Goal: Book appointment/travel/reservation

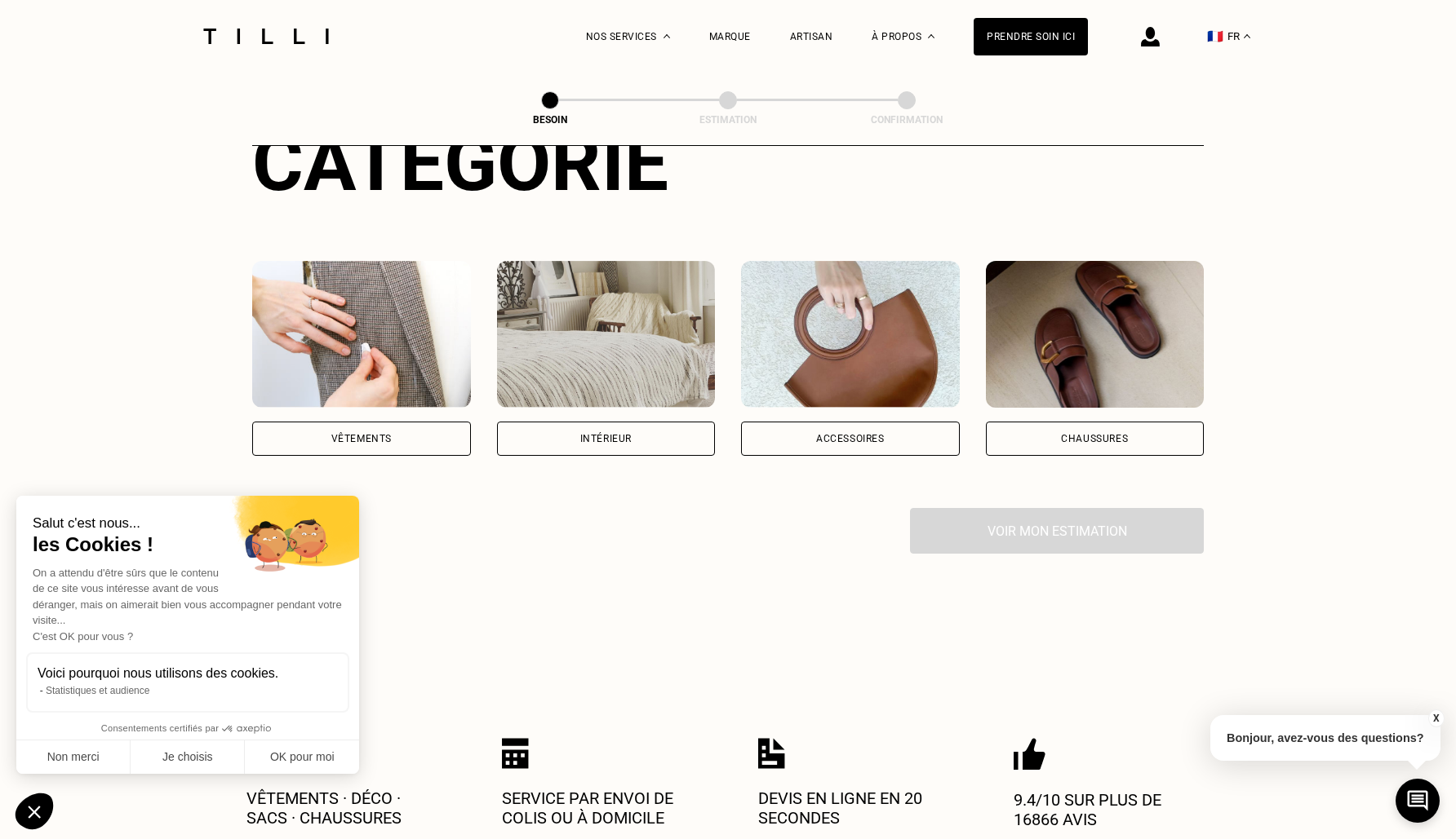
scroll to position [250, 0]
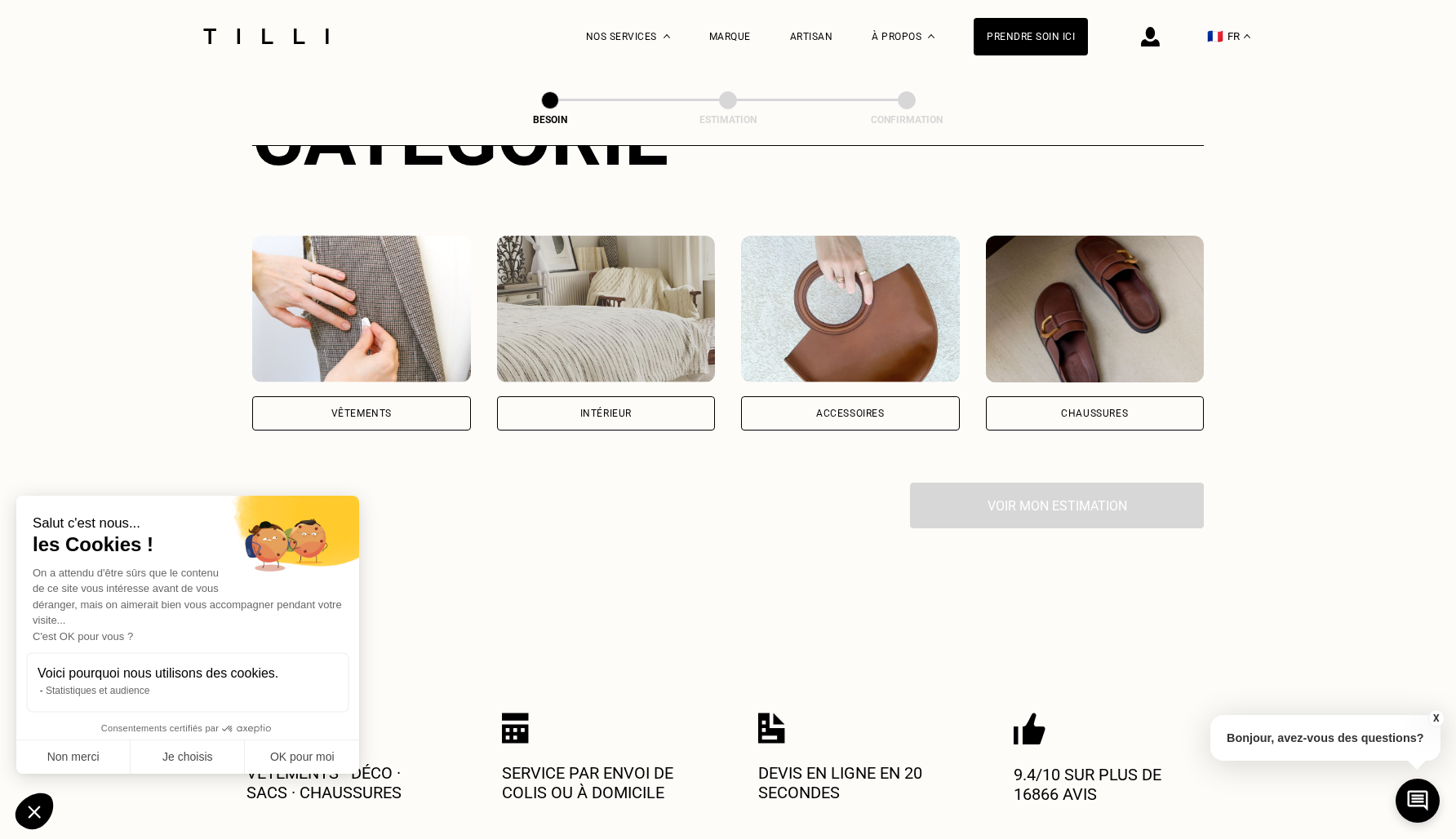
click at [399, 396] on div "Vêtements" at bounding box center [361, 414] width 218 height 34
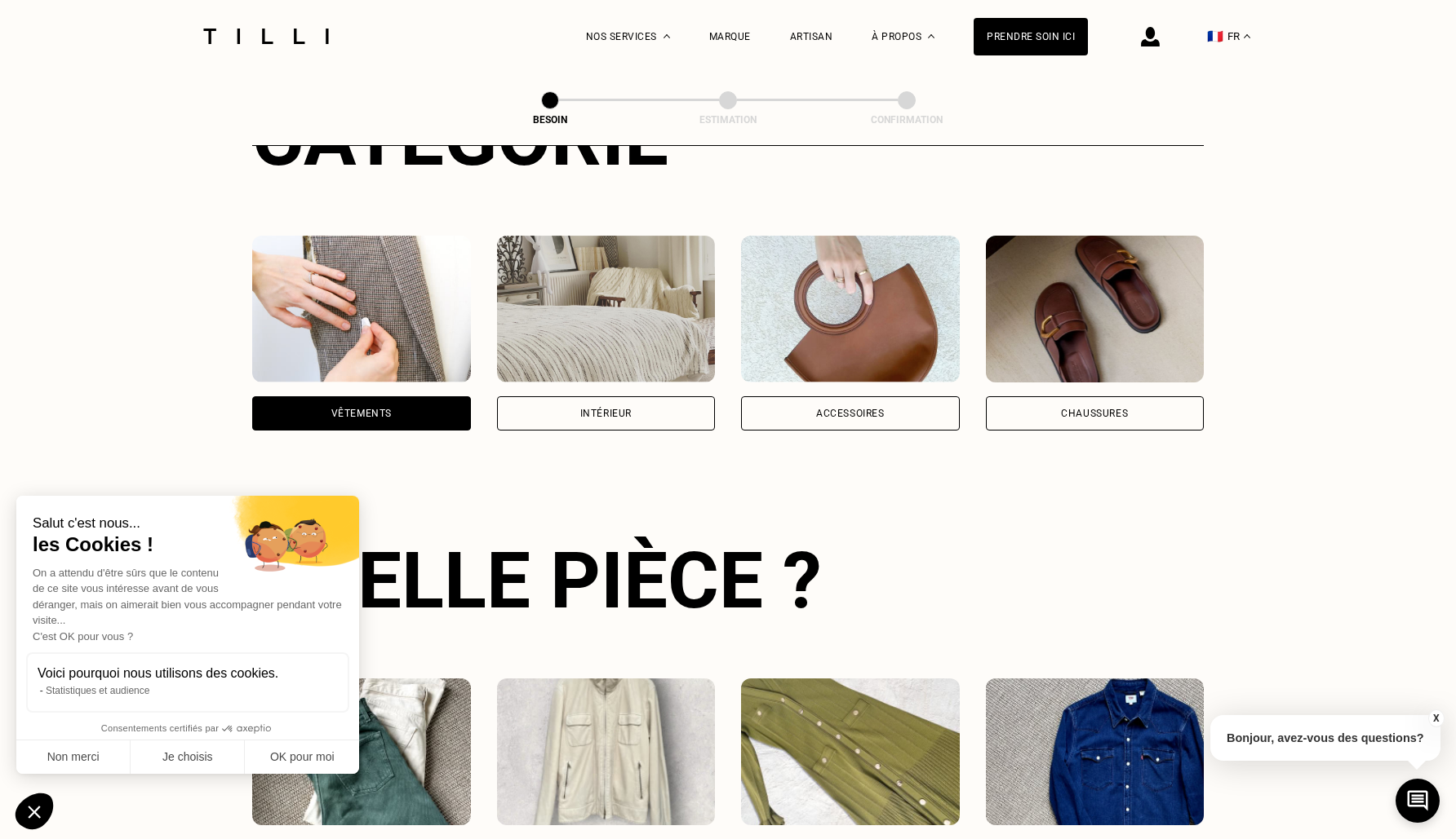
scroll to position [531, 0]
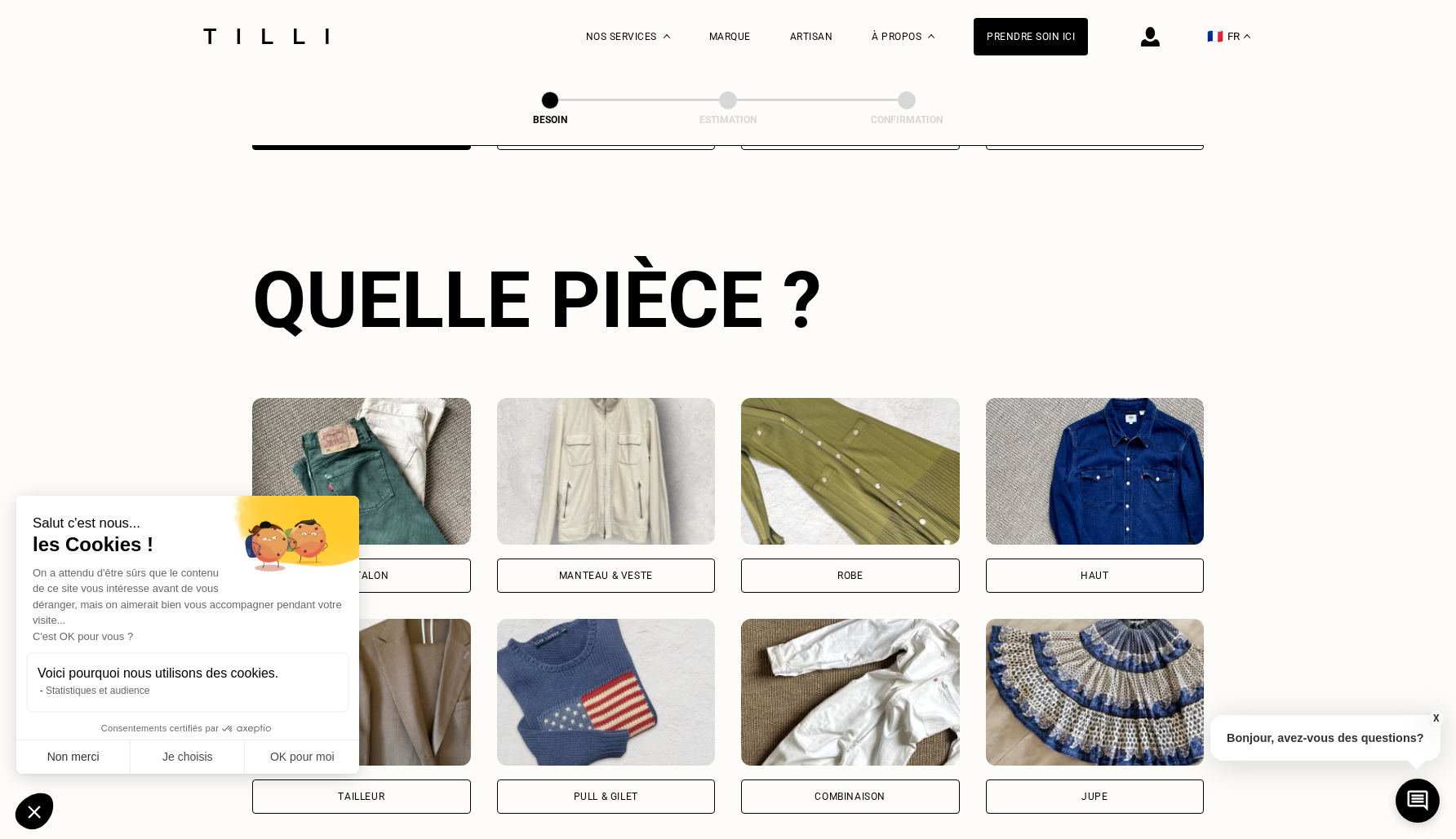
click at [98, 759] on button "Non merci" at bounding box center [73, 758] width 114 height 34
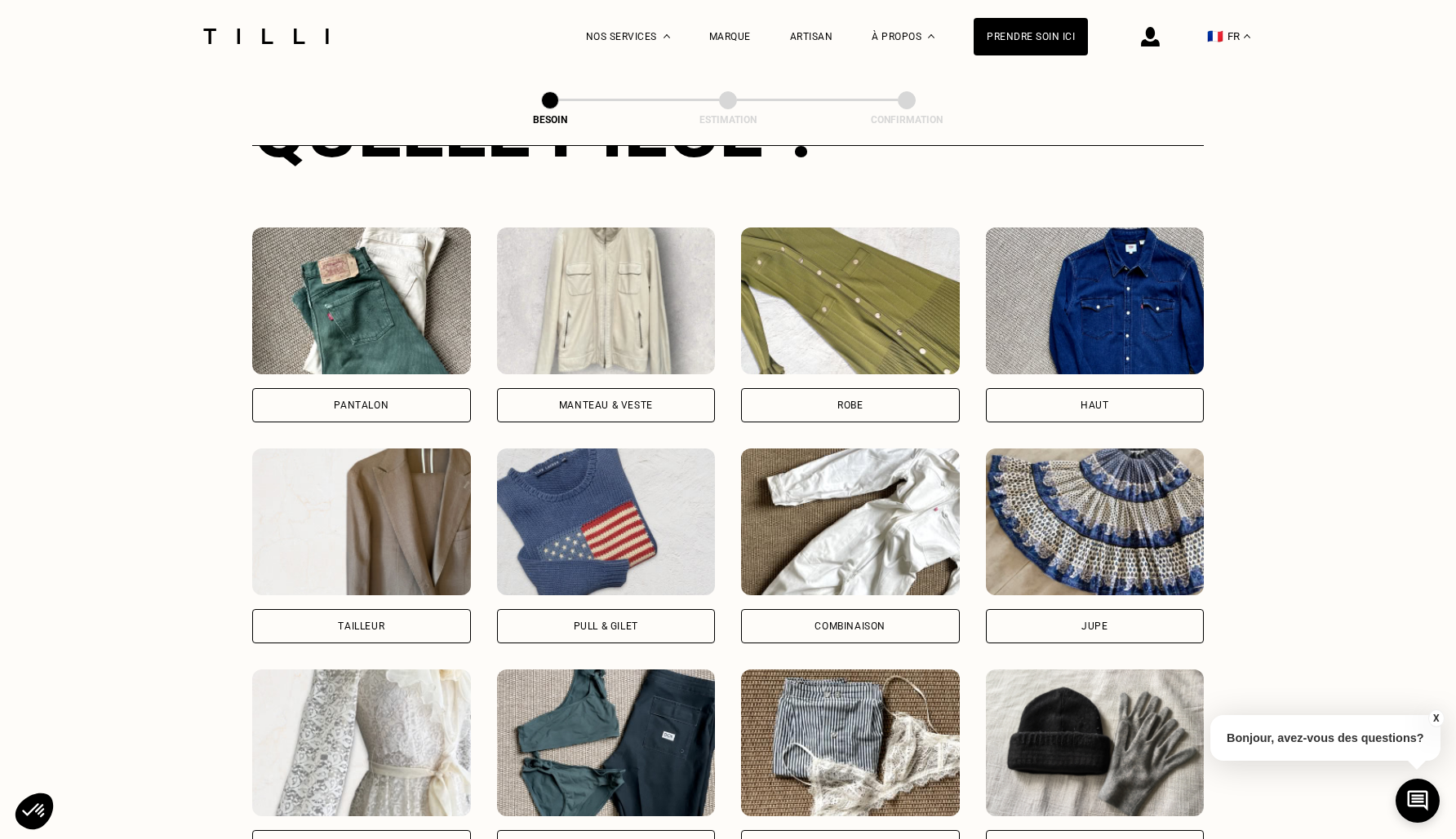
scroll to position [655, 0]
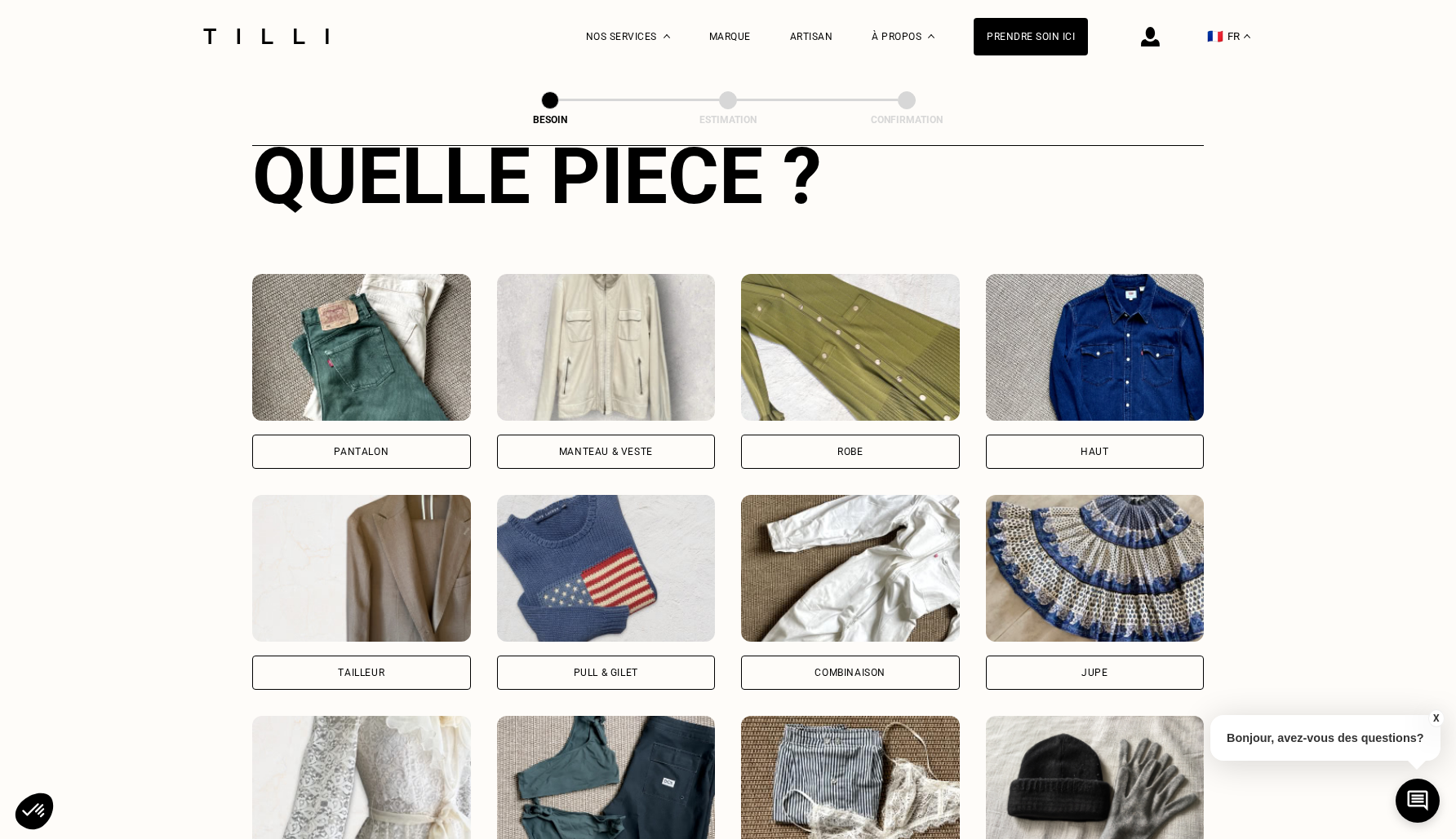
click at [364, 439] on div "Pantalon" at bounding box center [361, 452] width 218 height 34
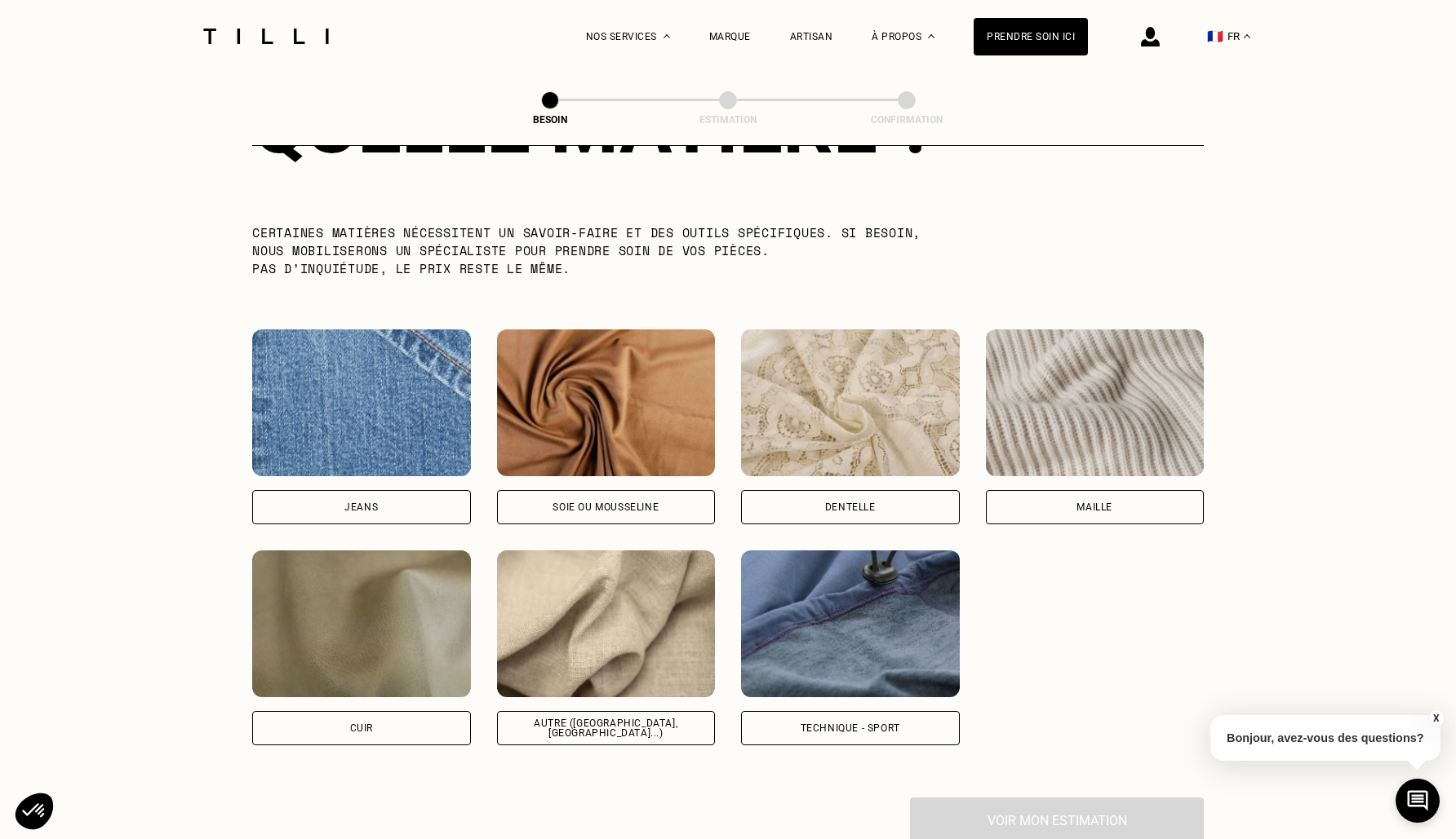
scroll to position [1592, 0]
click at [612, 622] on img at bounding box center [606, 622] width 218 height 146
select select "FR"
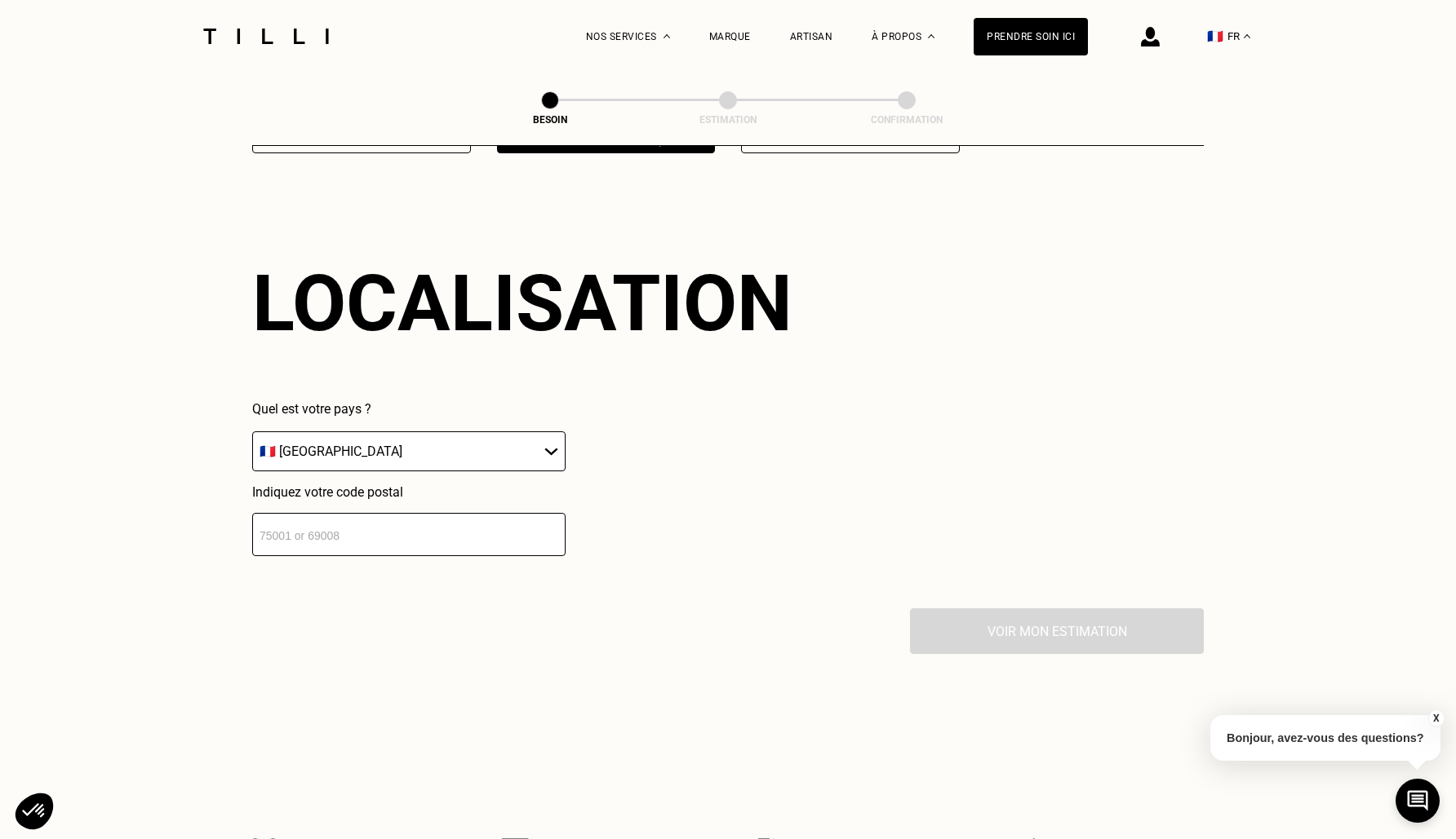
scroll to position [2186, 0]
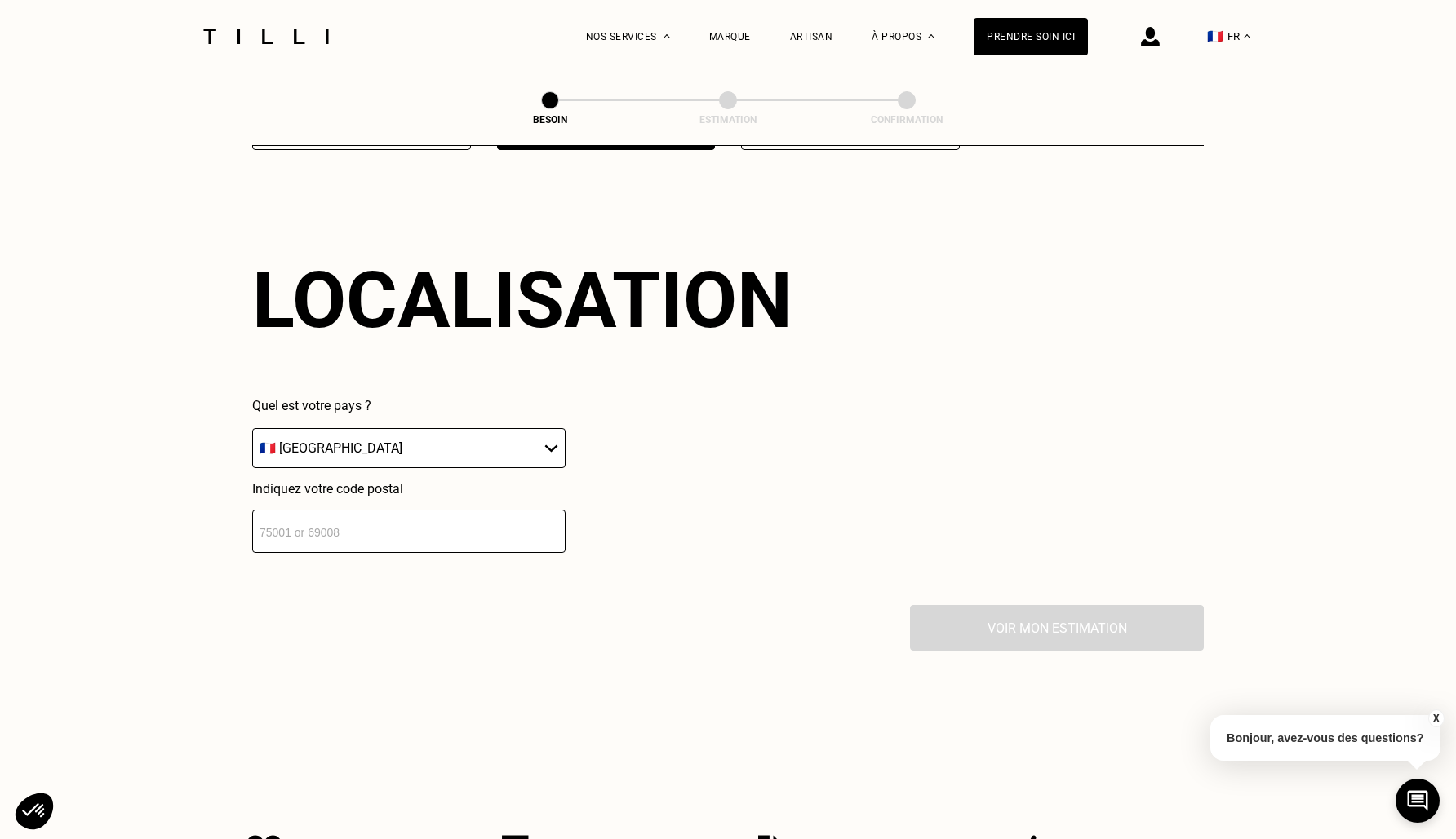
click at [428, 529] on input "number" at bounding box center [409, 531] width 313 height 43
type input "75018"
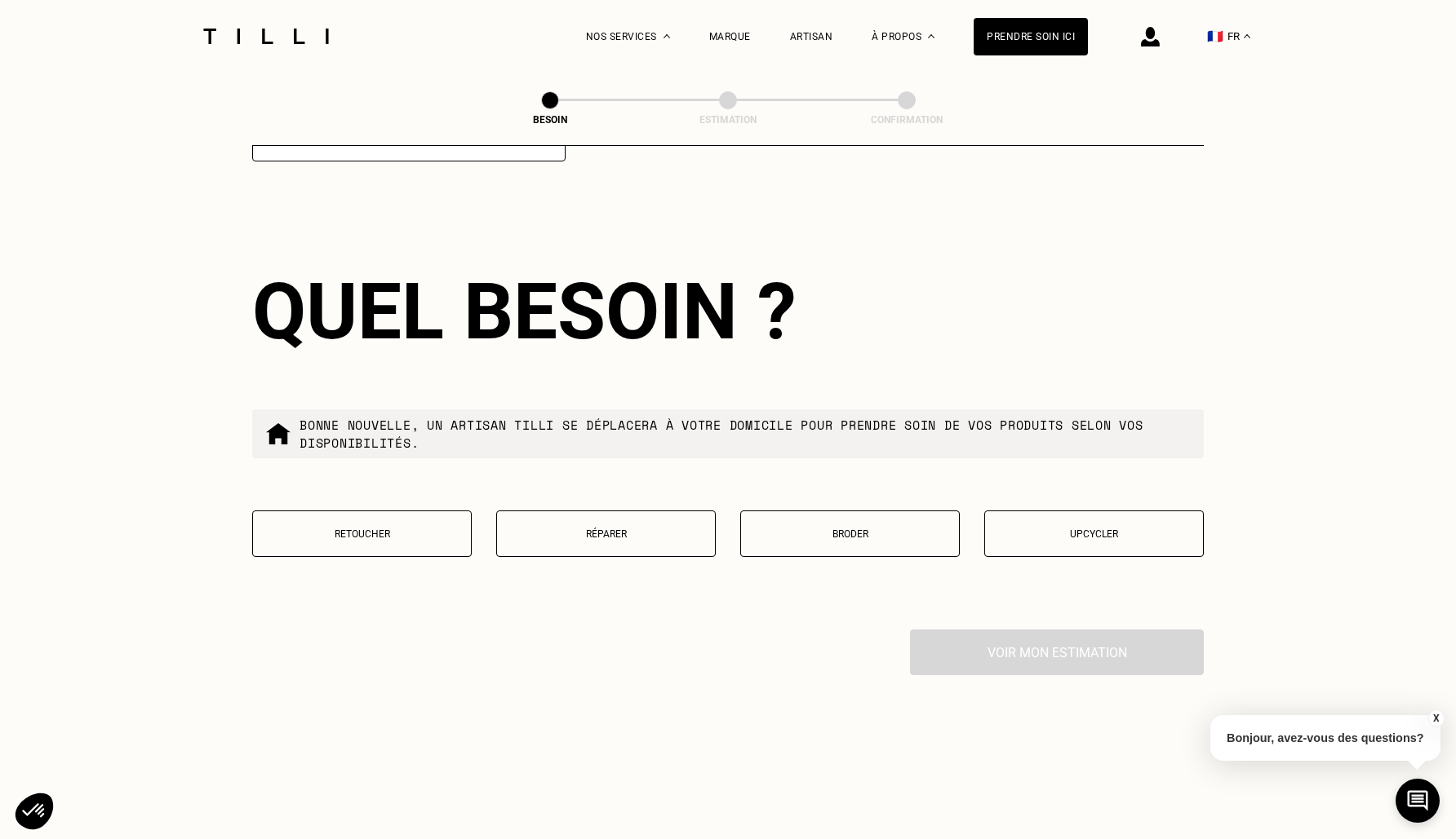
scroll to position [2595, 0]
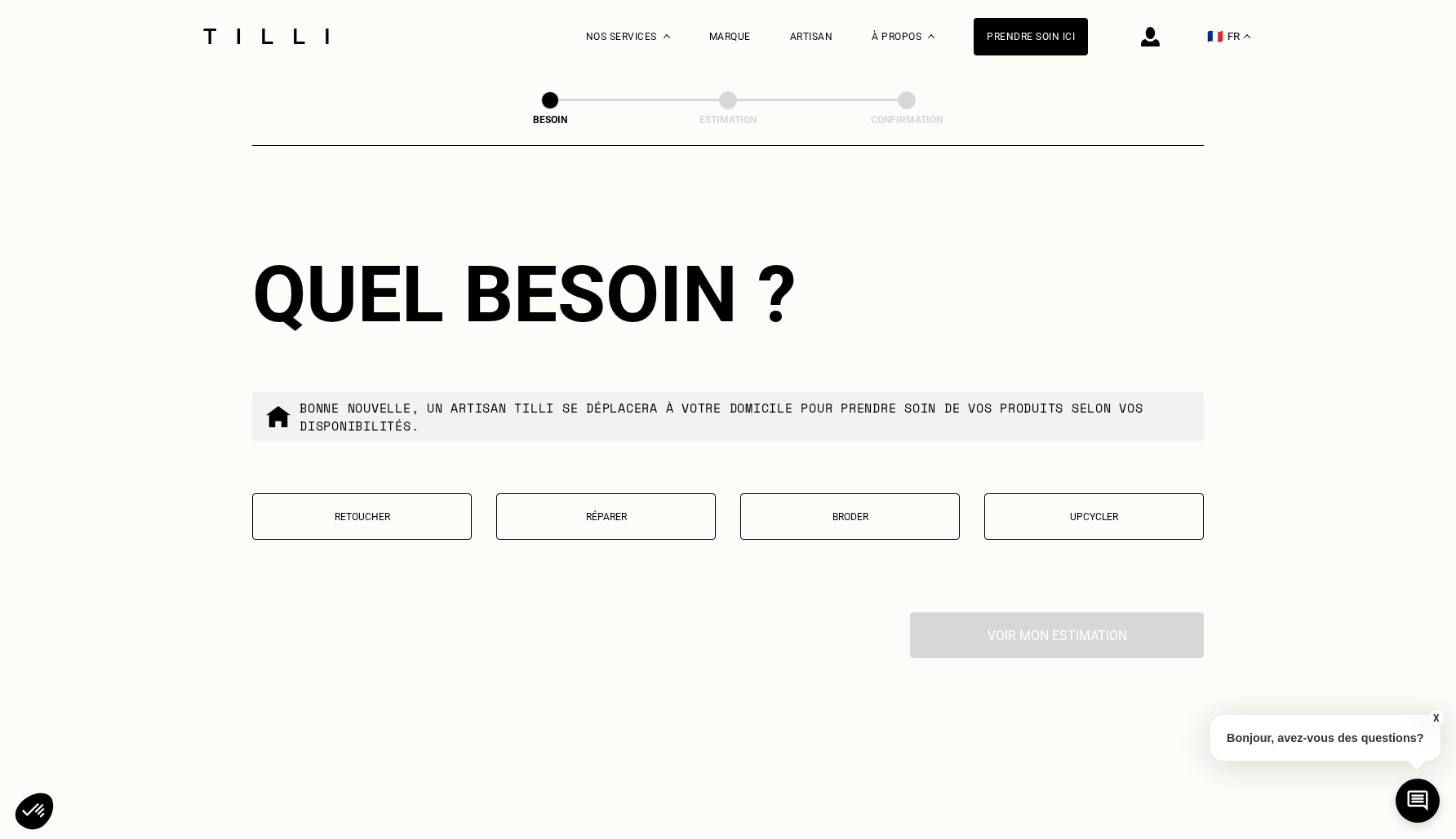
click at [441, 511] on p "Retoucher" at bounding box center [361, 516] width 201 height 11
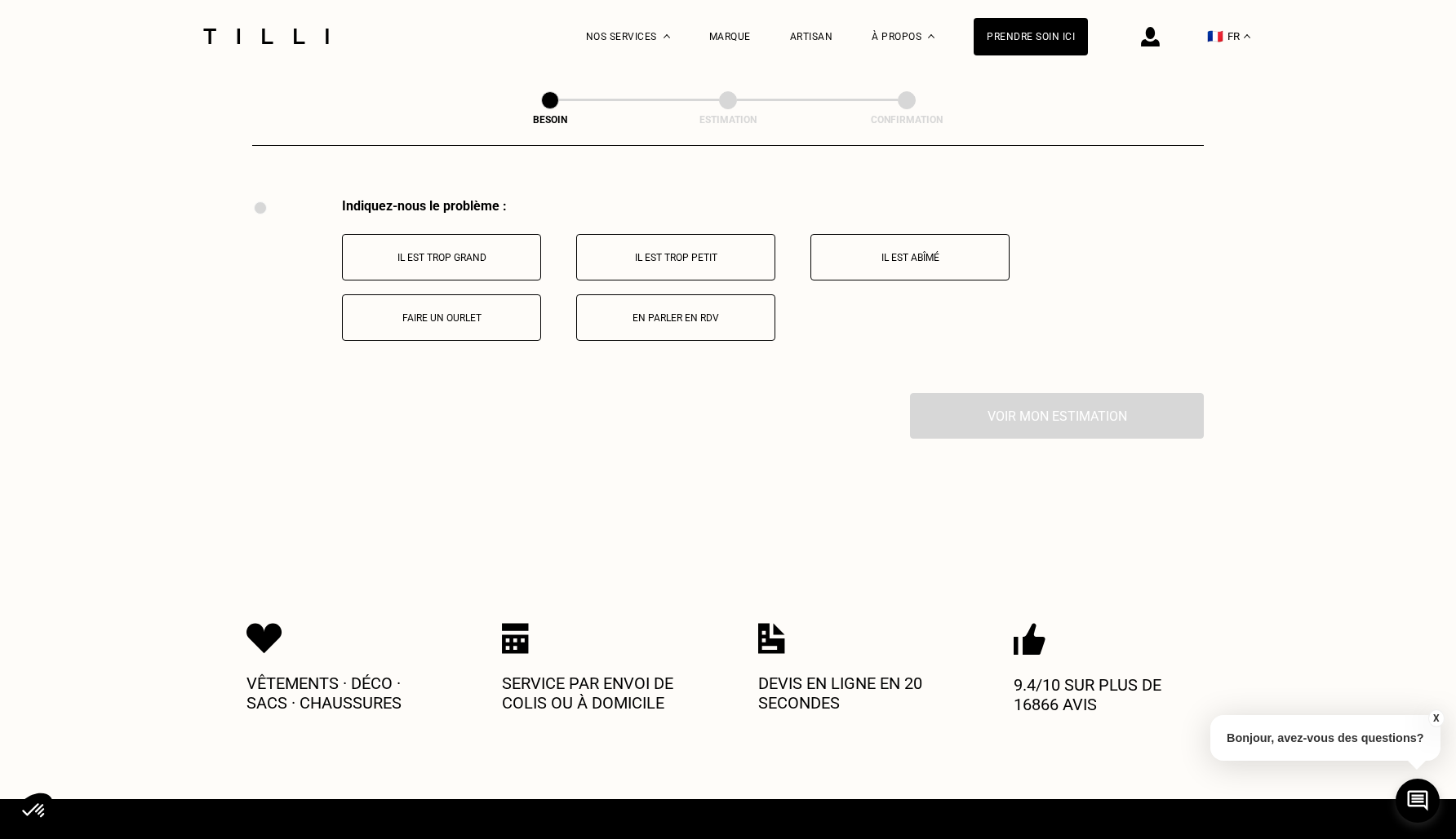
scroll to position [3010, 0]
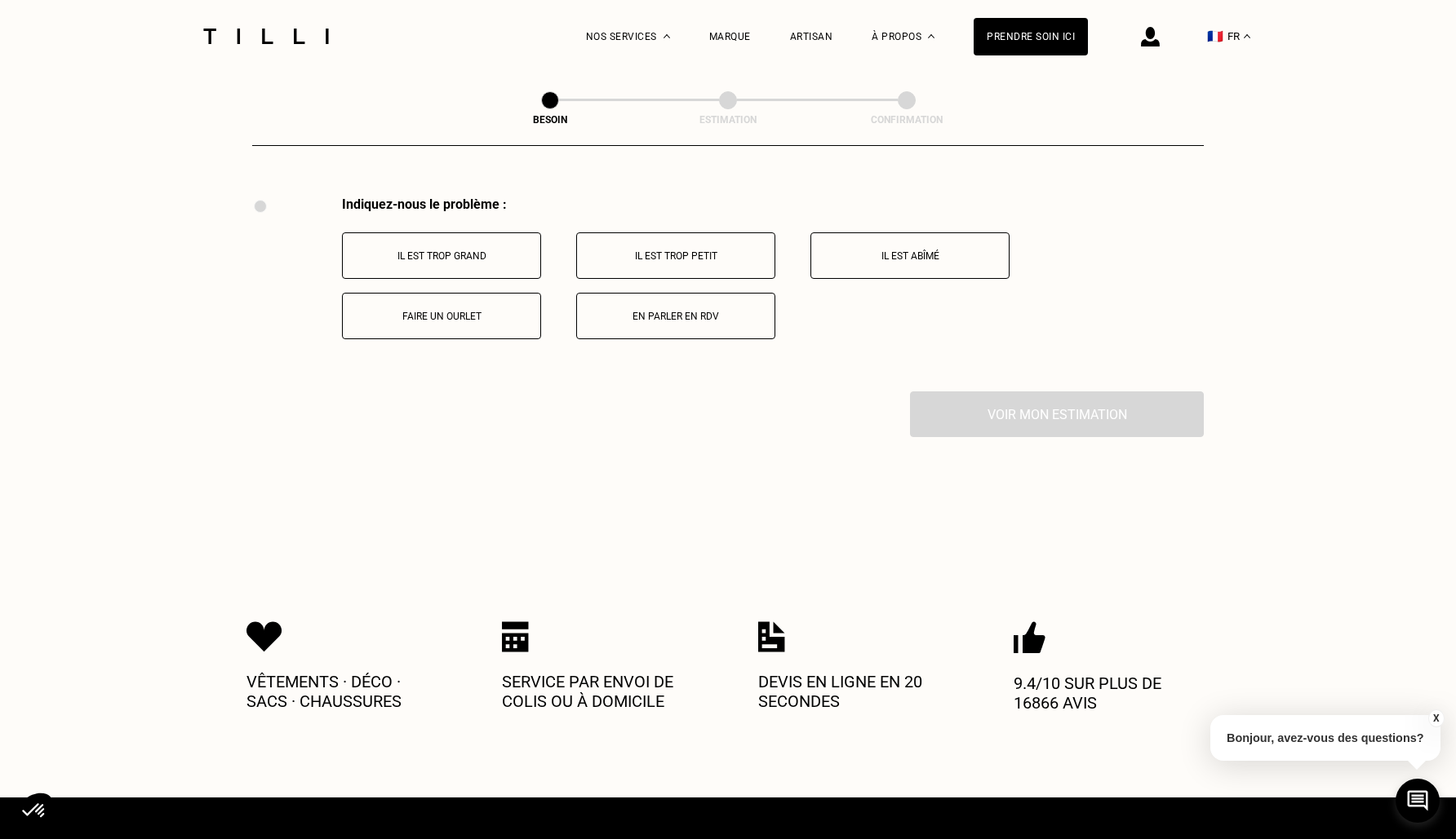
click at [456, 250] on p "Il est trop grand" at bounding box center [442, 255] width 182 height 11
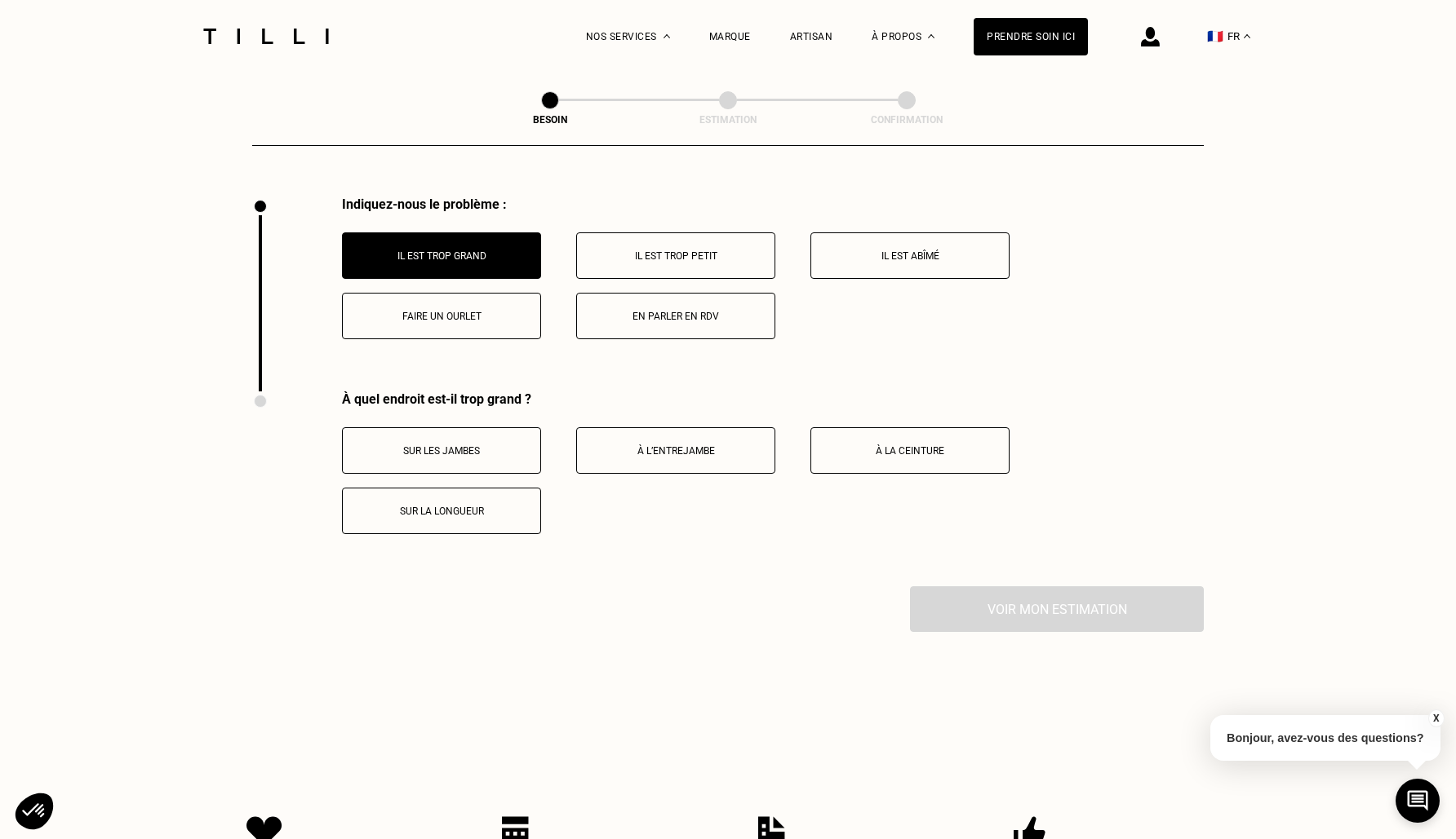
scroll to position [3205, 0]
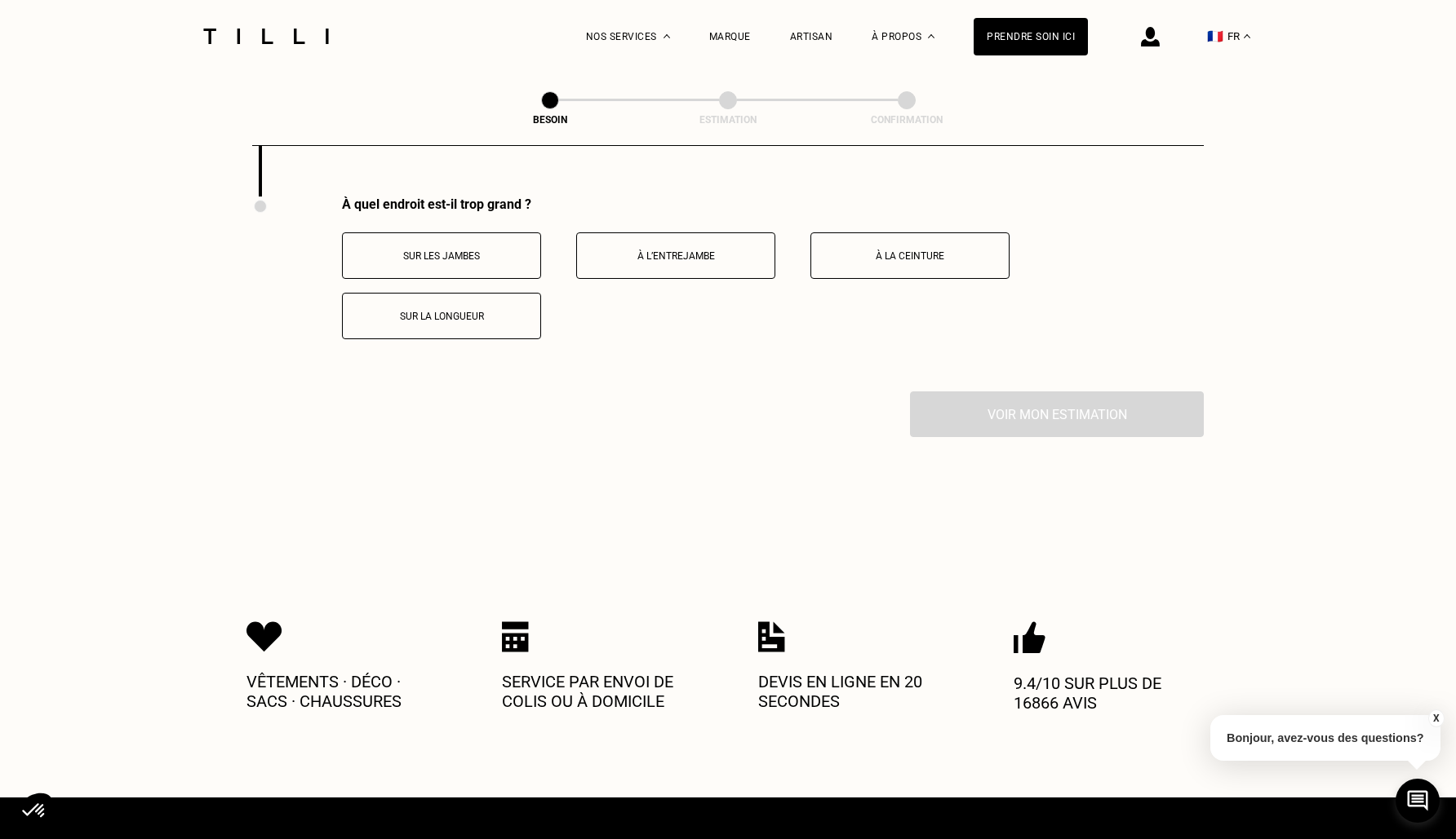
click at [456, 250] on p "Sur les jambes" at bounding box center [442, 255] width 182 height 11
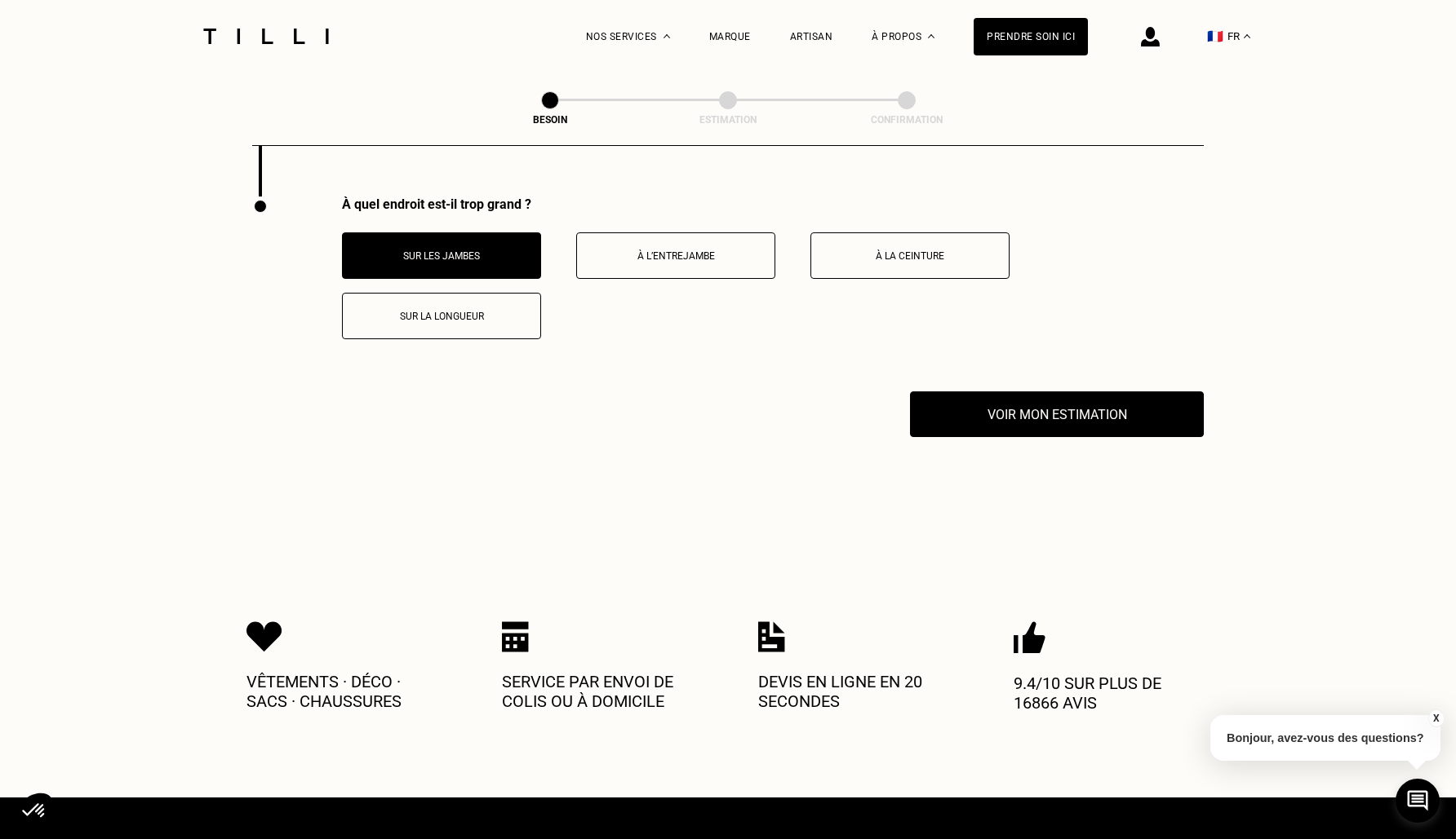
click at [440, 233] on button "Sur les jambes" at bounding box center [441, 256] width 199 height 46
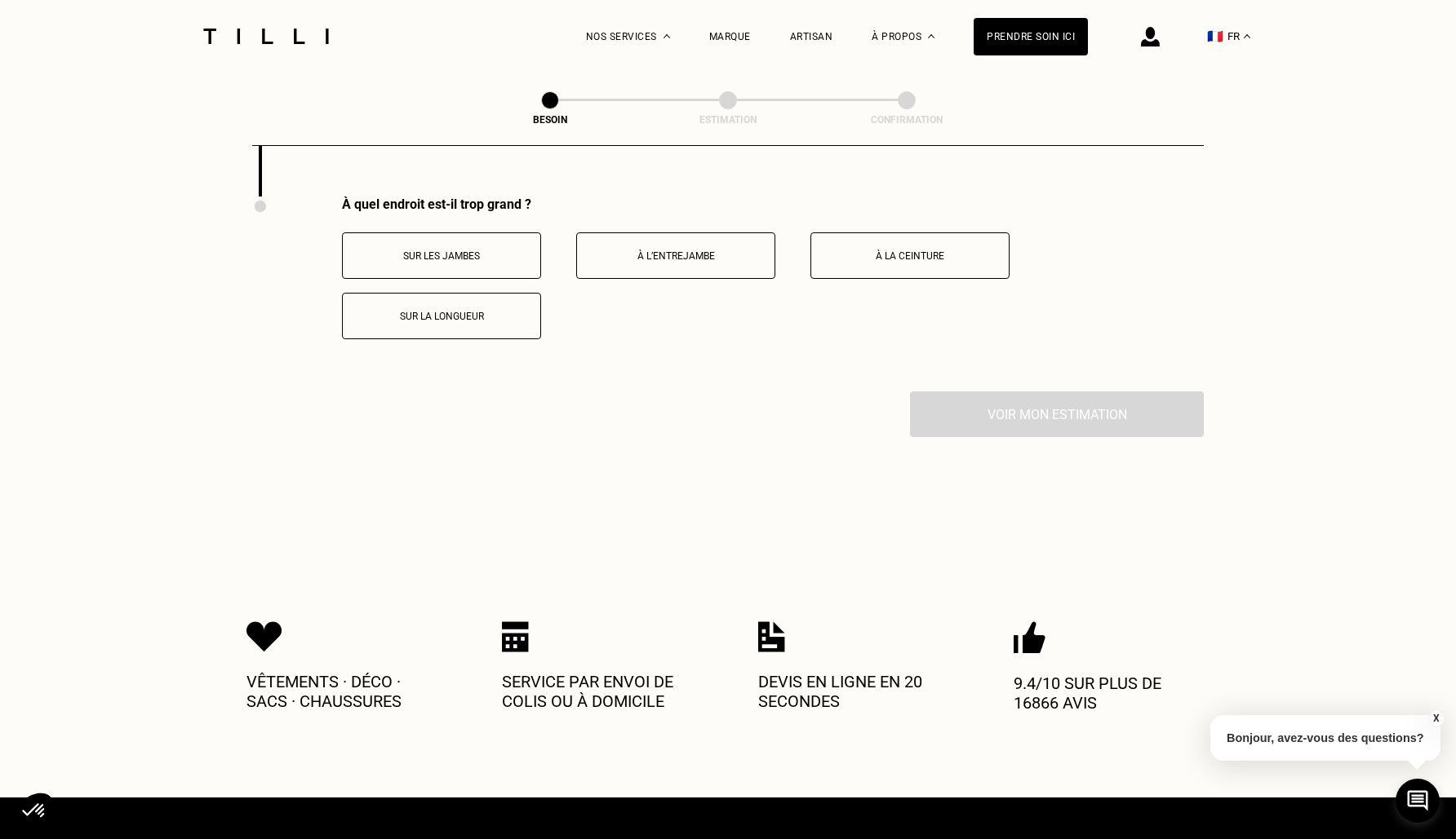
click at [430, 293] on button "Sur la longueur" at bounding box center [441, 316] width 199 height 46
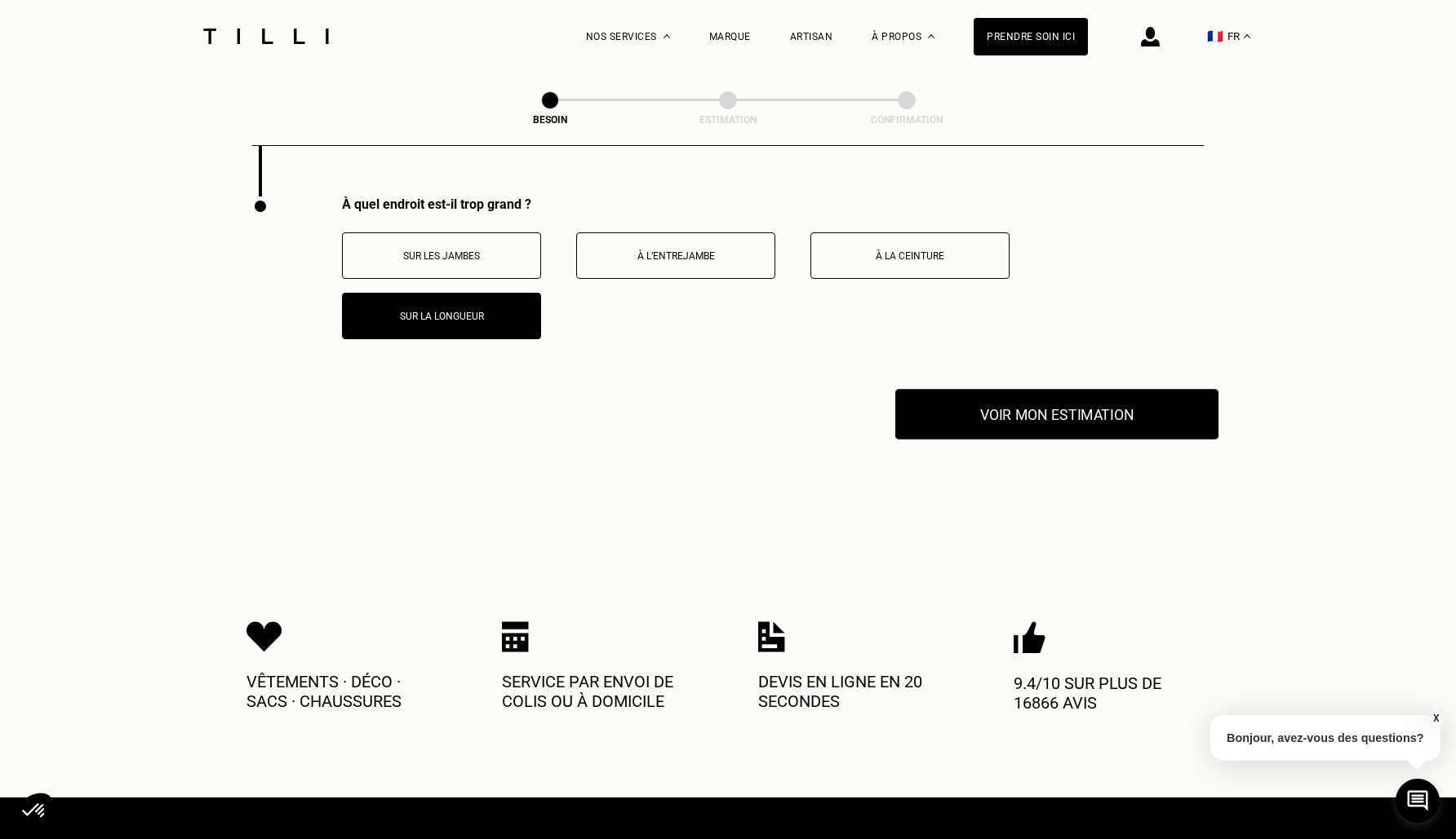
click at [995, 415] on button "Voir mon estimation" at bounding box center [1056, 414] width 323 height 51
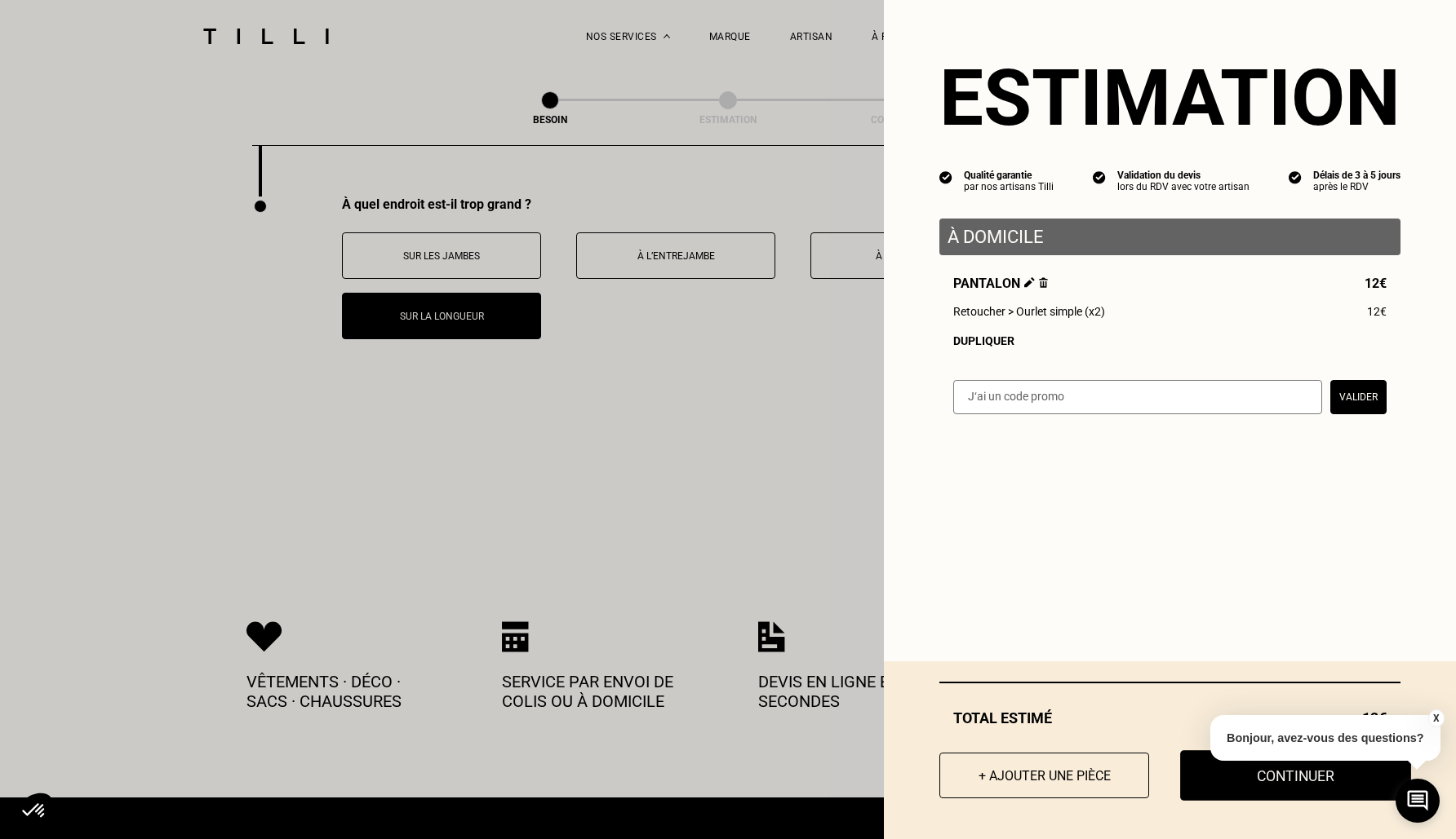
click at [1238, 787] on button "Continuer" at bounding box center [1296, 775] width 231 height 51
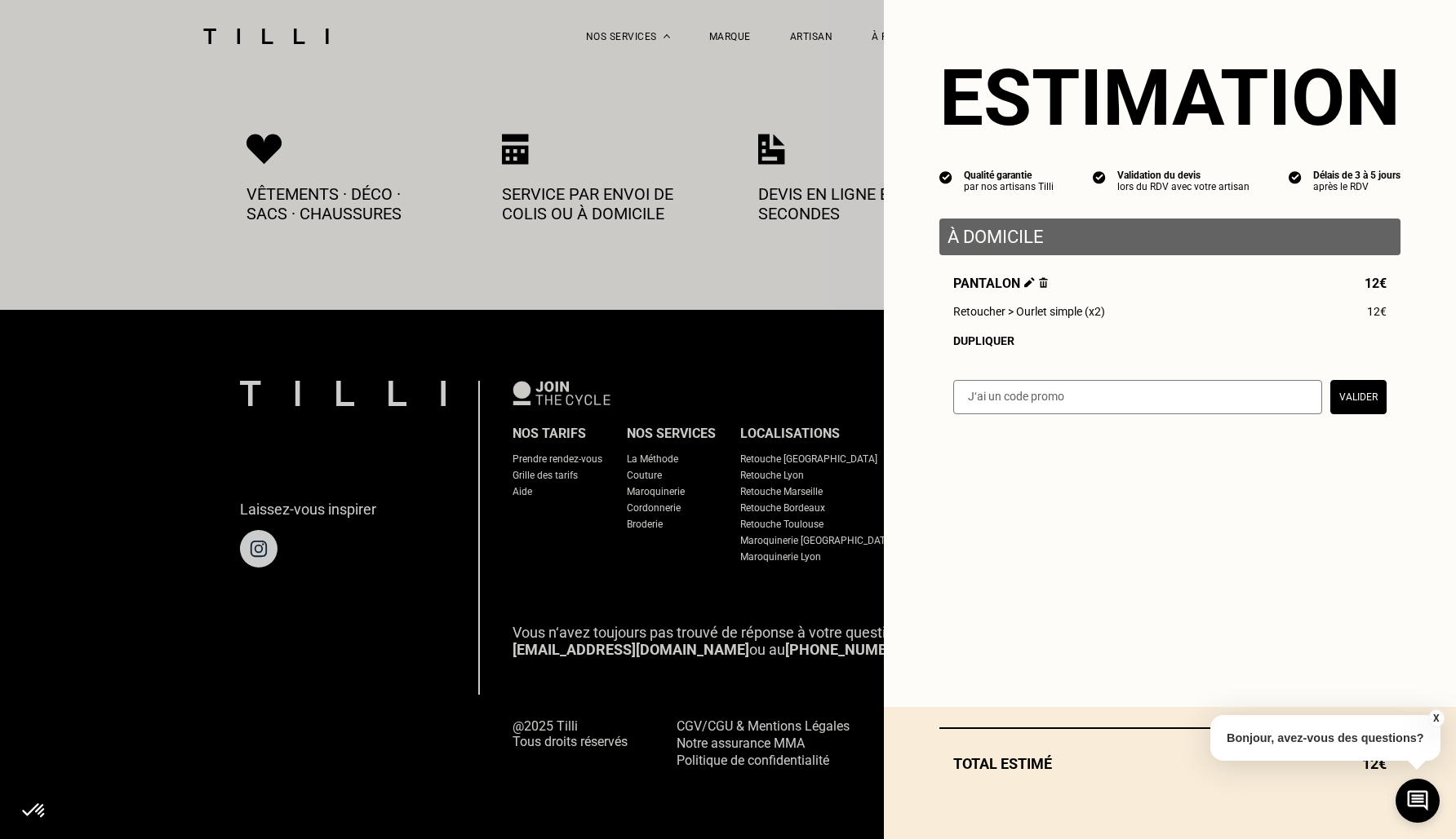
scroll to position [810, 0]
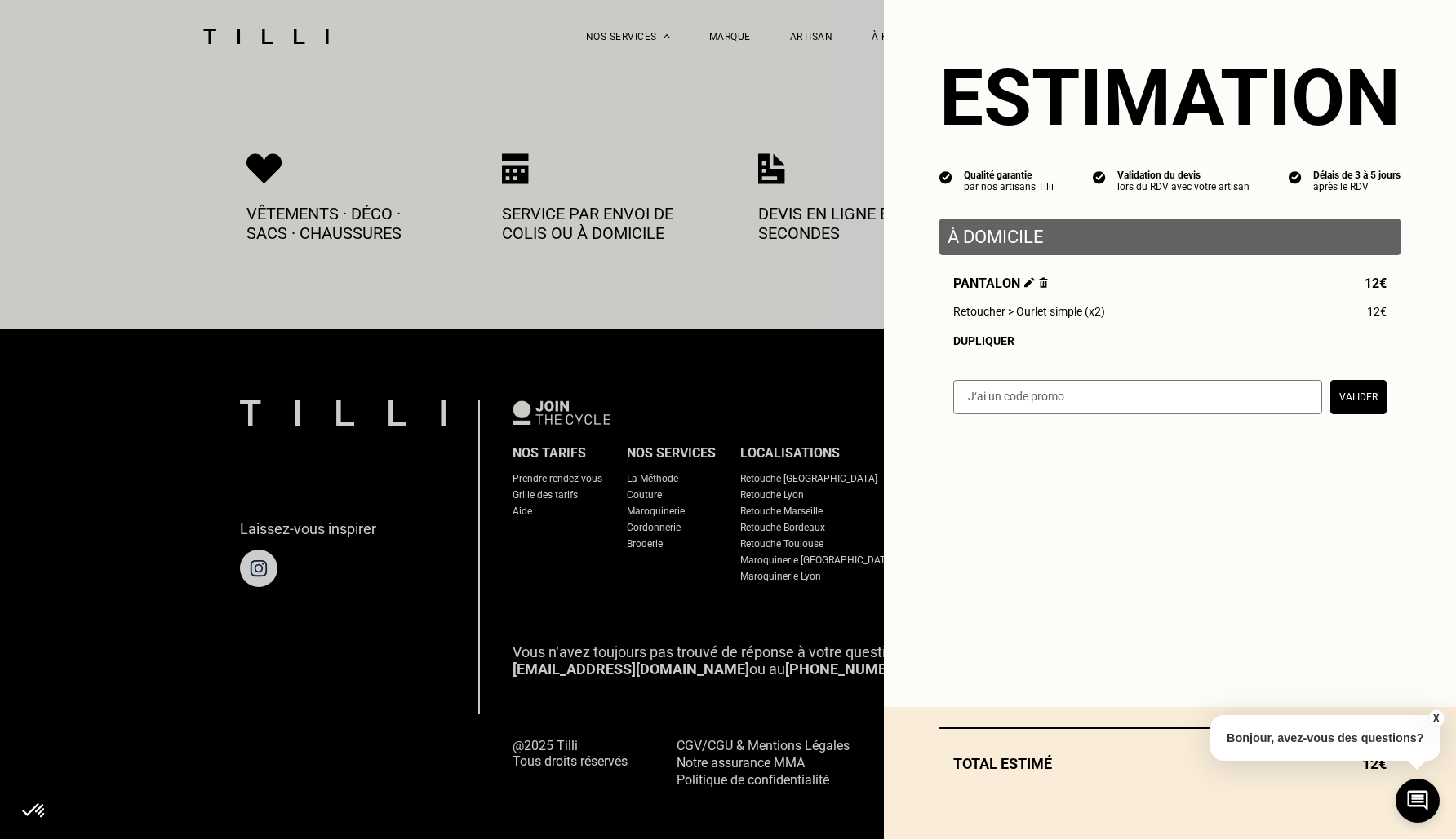
select select "FR"
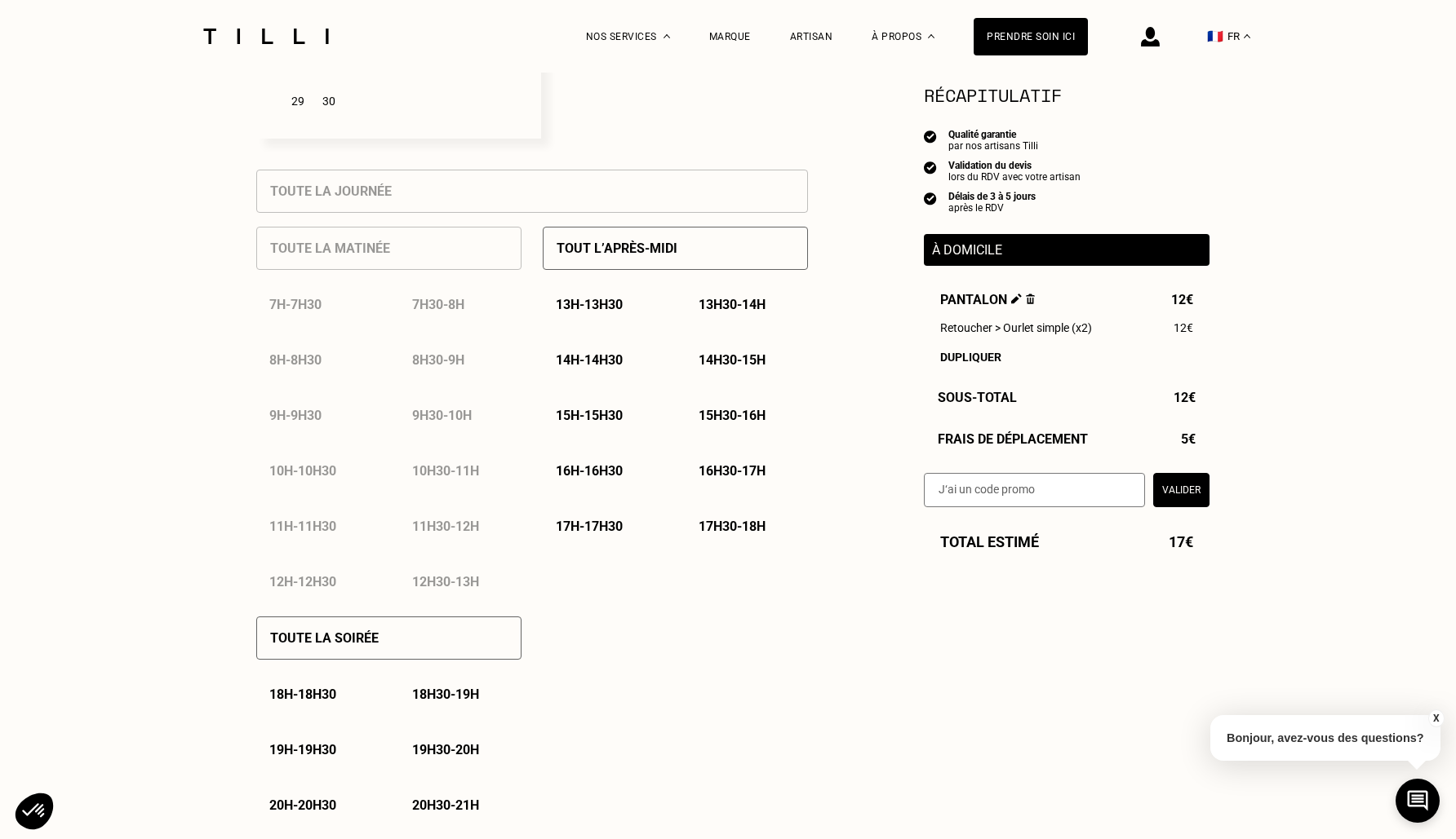
scroll to position [568, 0]
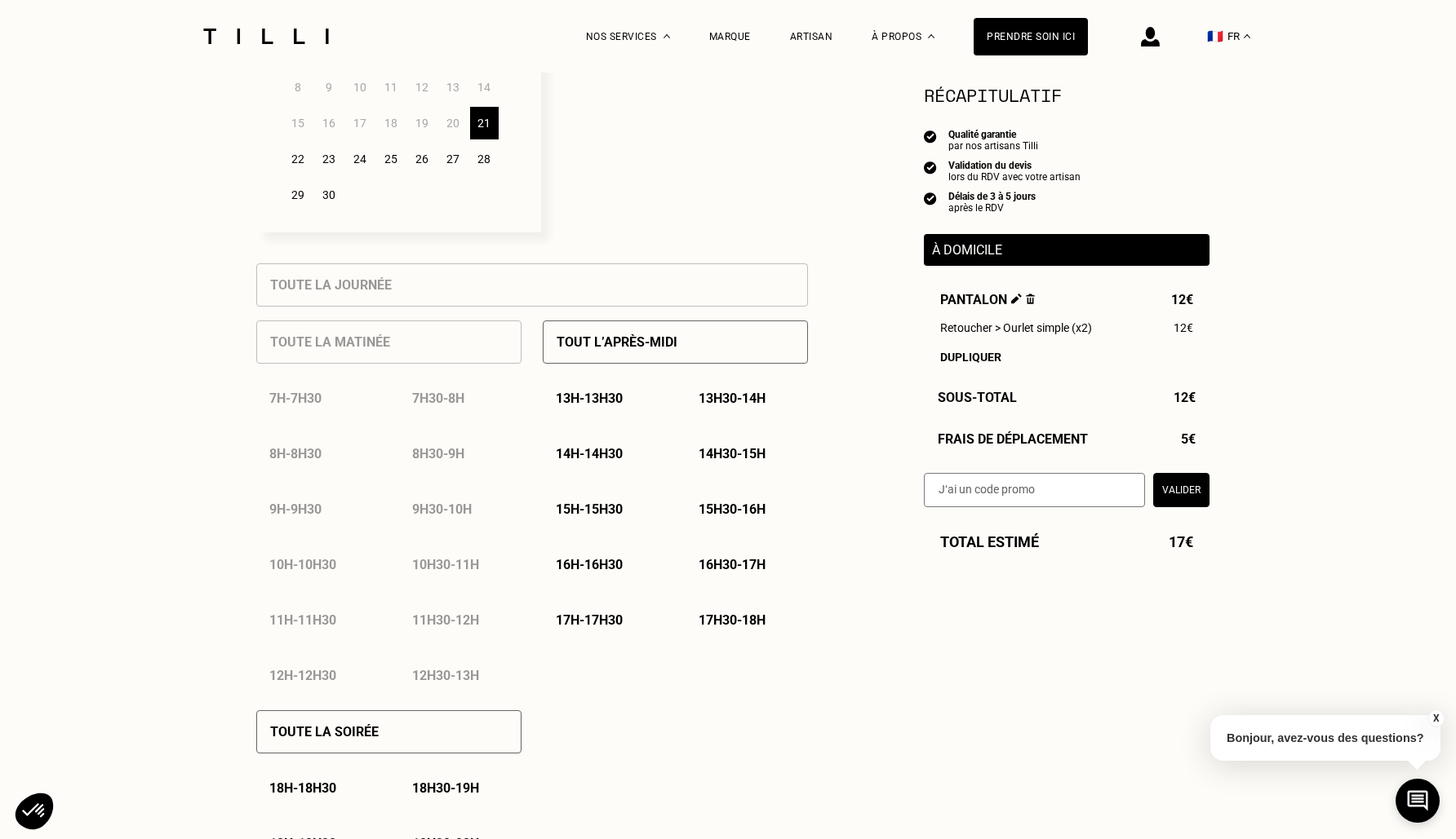
click at [297, 160] on div "22" at bounding box center [298, 159] width 28 height 33
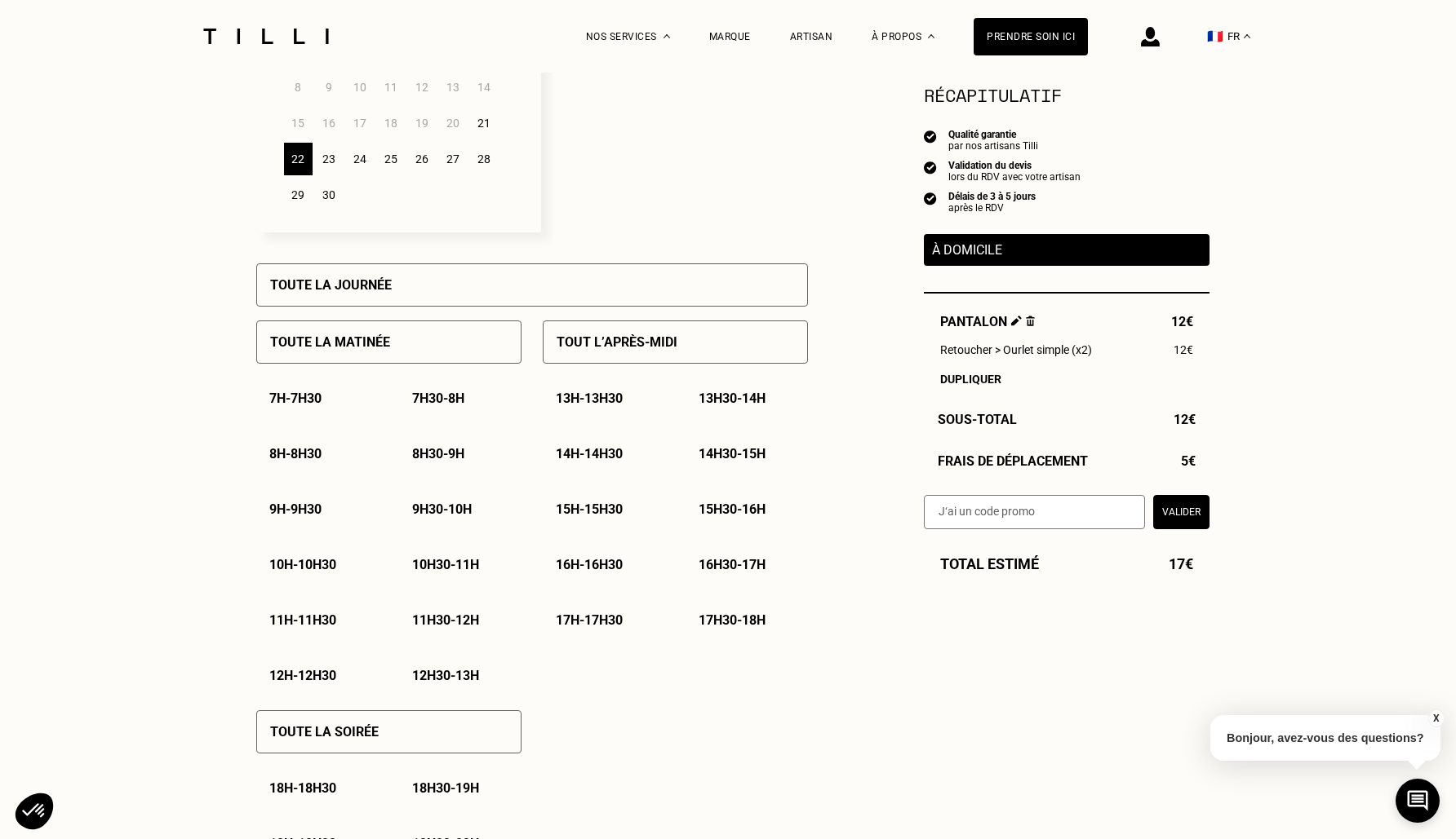
click at [483, 122] on div "21" at bounding box center [484, 123] width 28 height 33
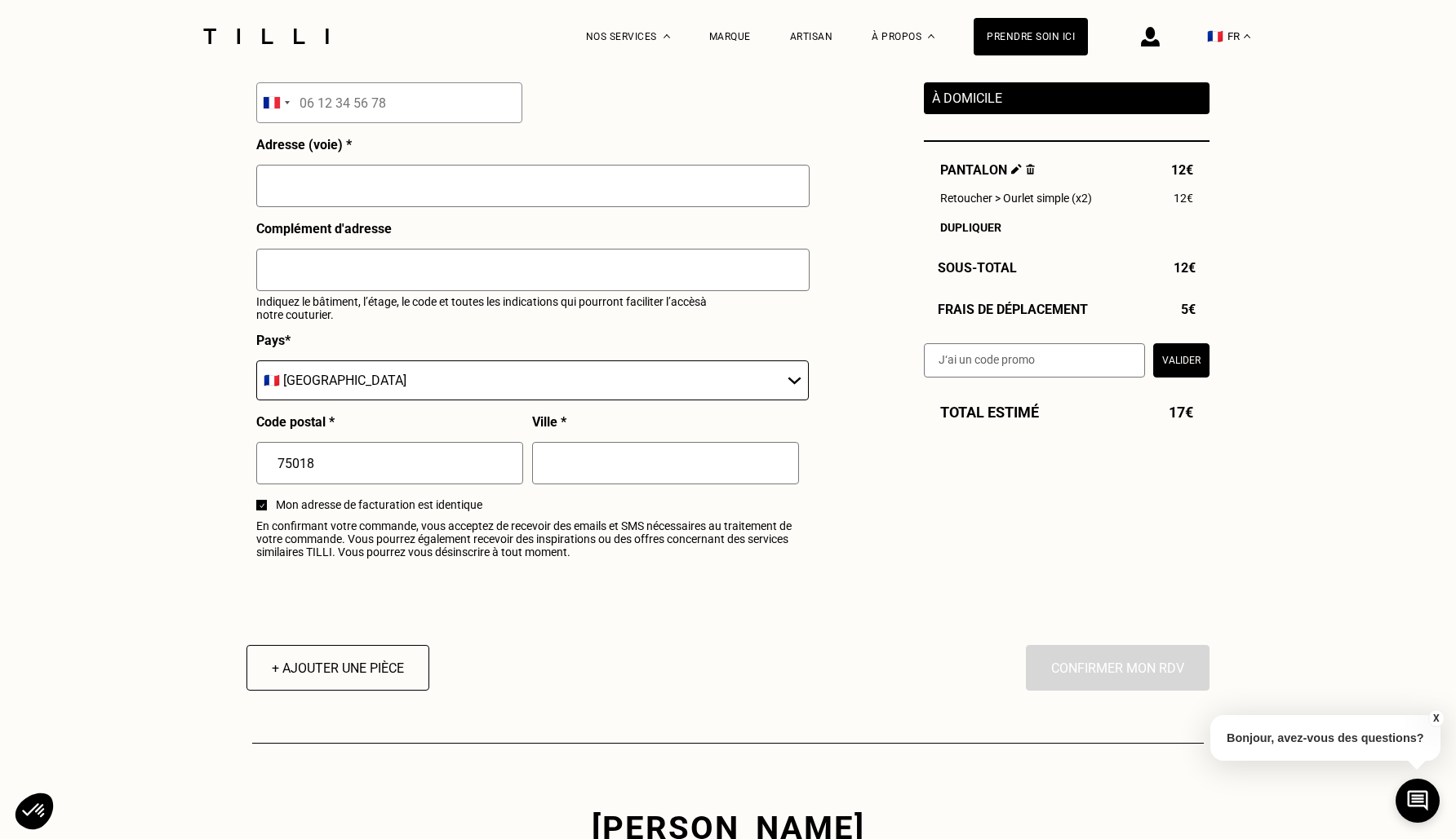
scroll to position [1739, 0]
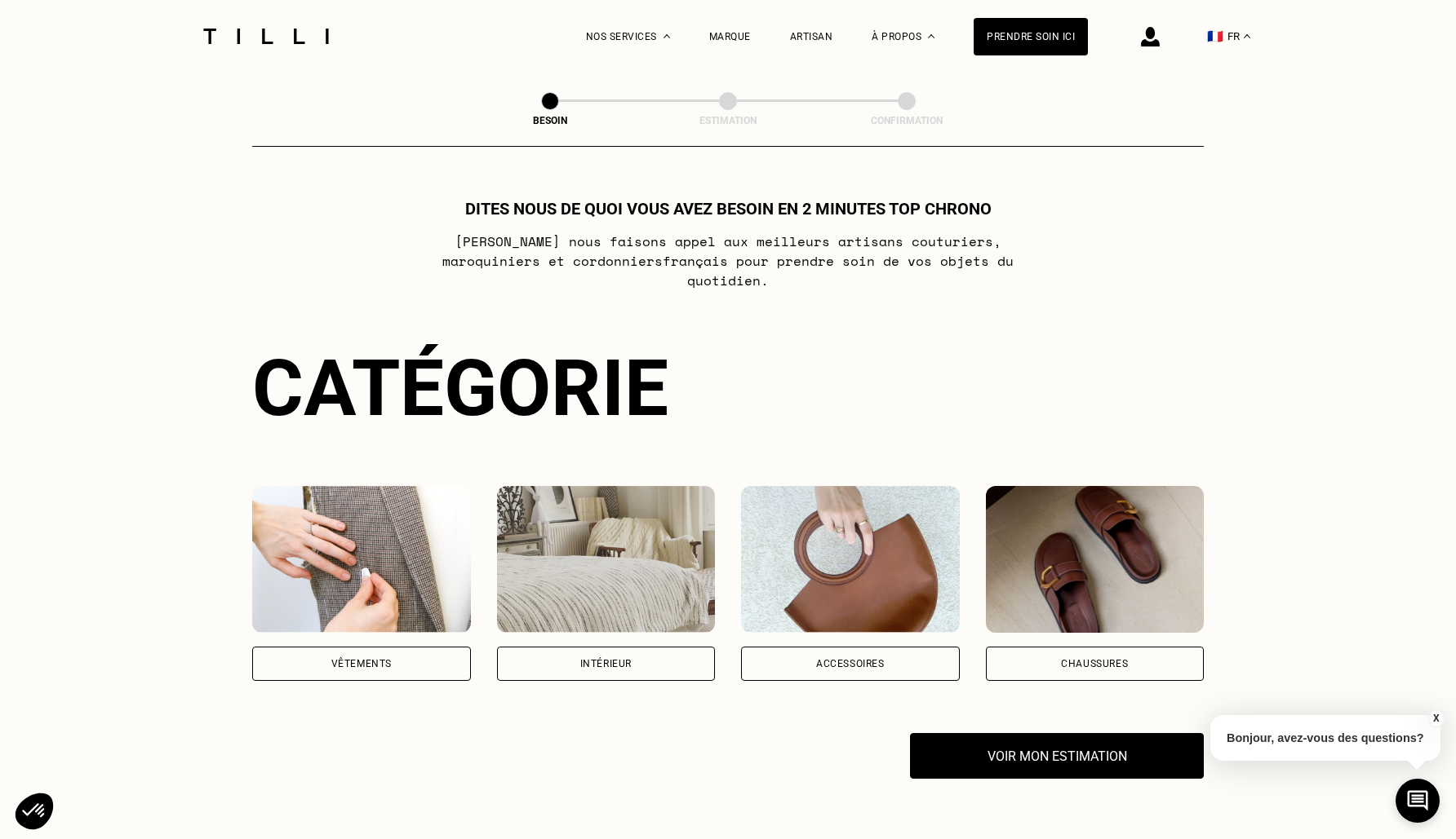
scroll to position [2, 0]
click at [635, 132] on span "Retoucherie" at bounding box center [630, 136] width 63 height 11
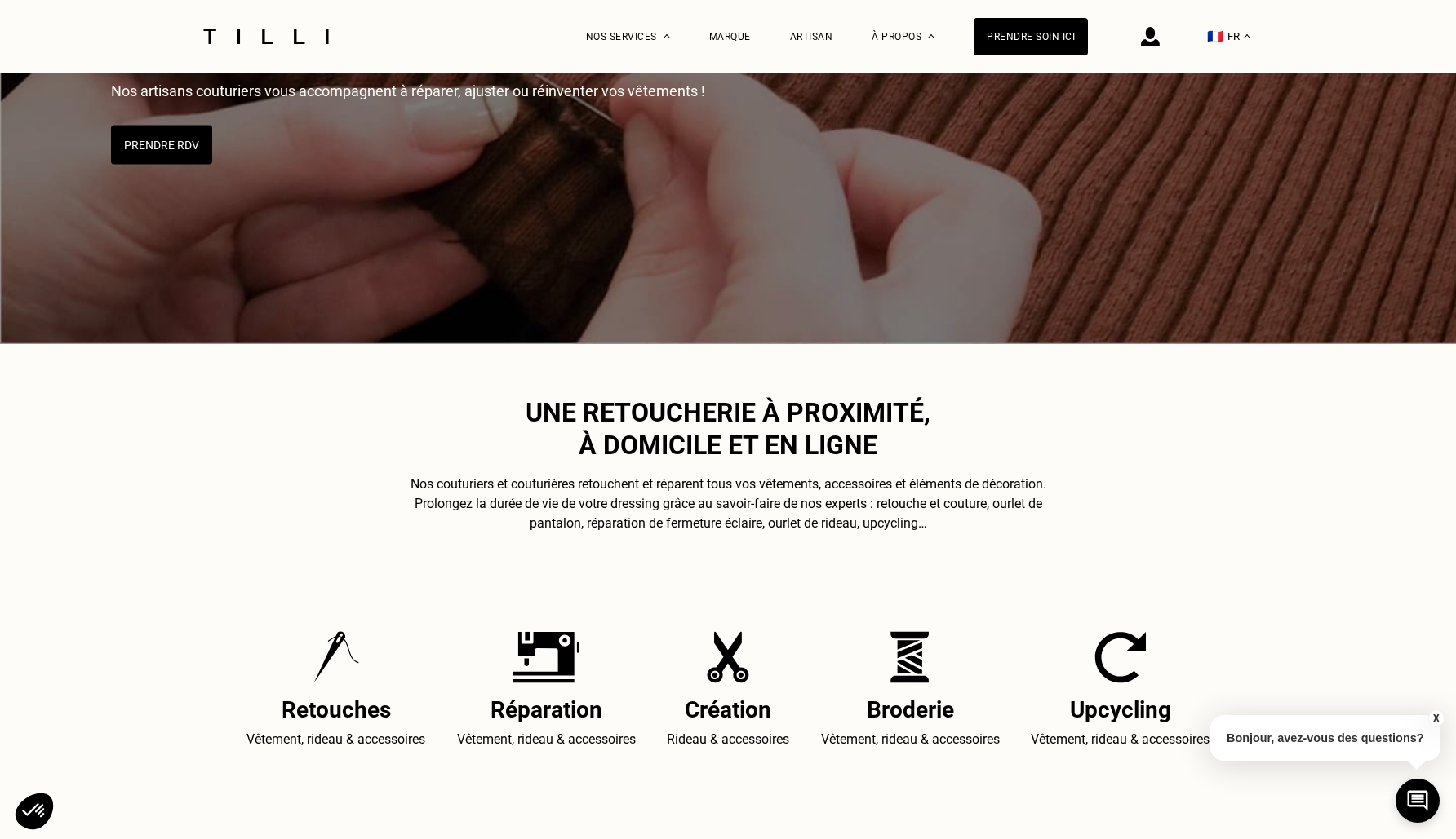
scroll to position [296, 0]
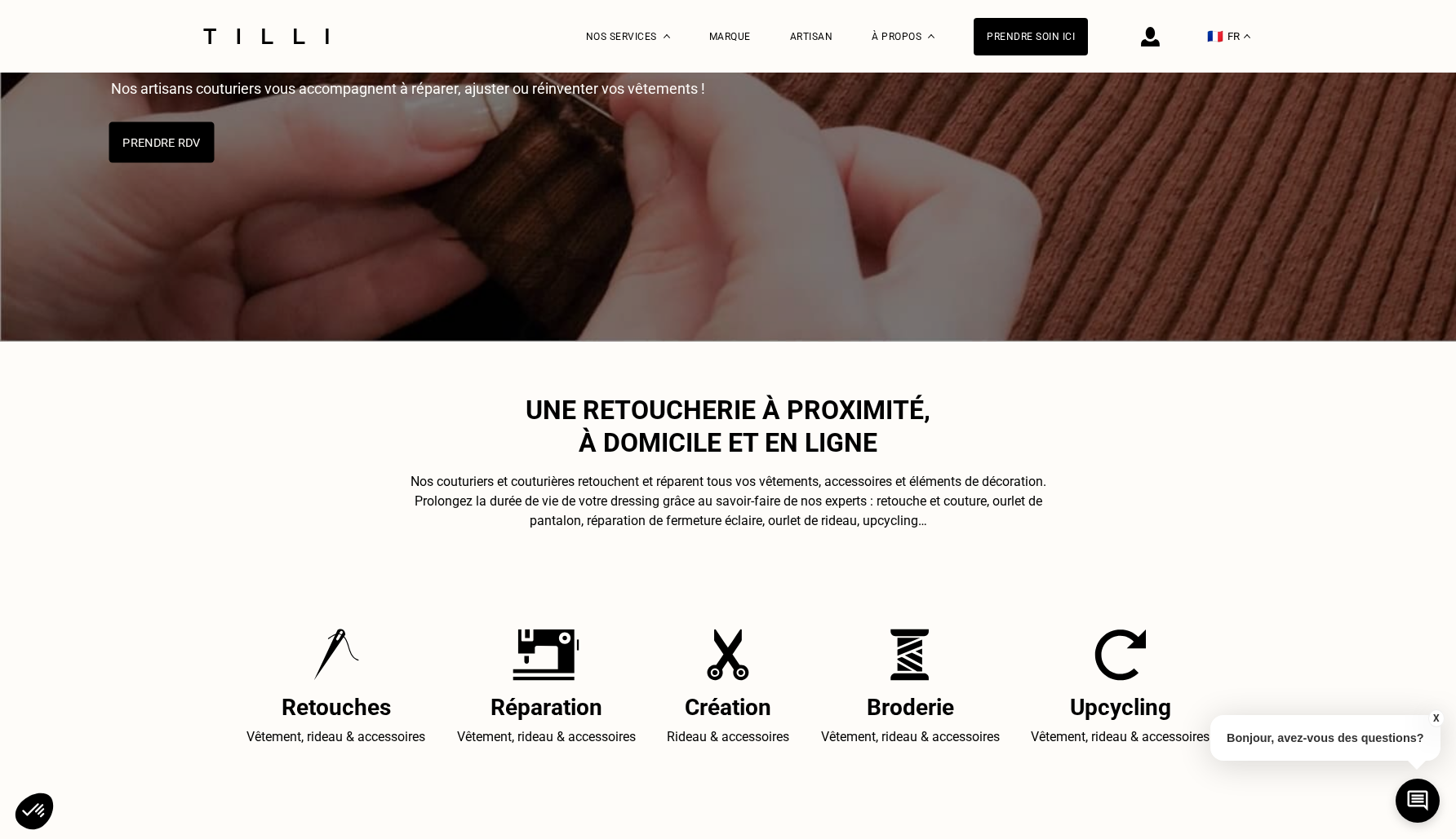
click at [148, 130] on button "Prendre RDV" at bounding box center [162, 142] width 105 height 41
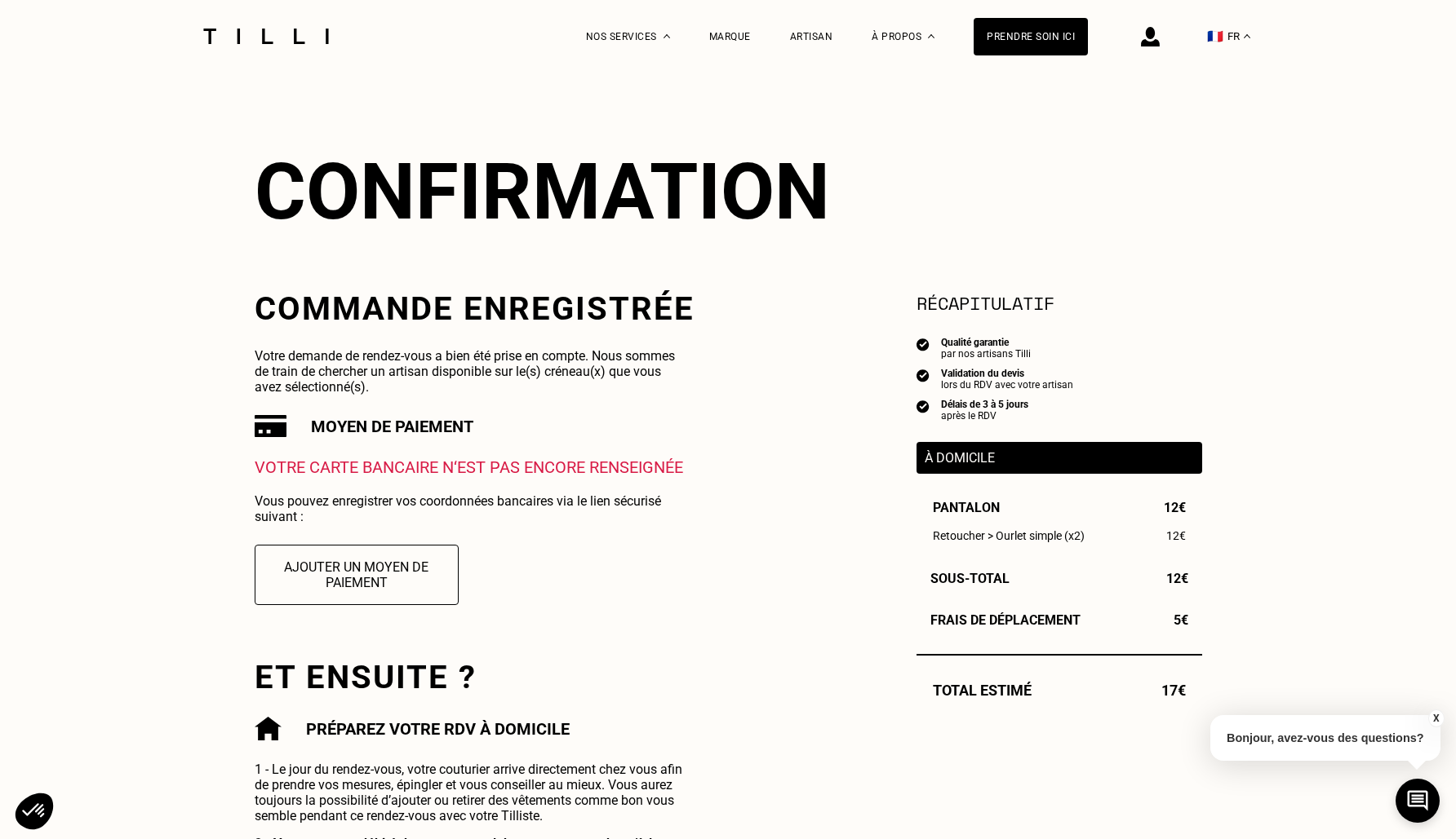
scroll to position [105, 0]
click at [1036, 40] on div "Prendre soin ici" at bounding box center [1030, 37] width 114 height 38
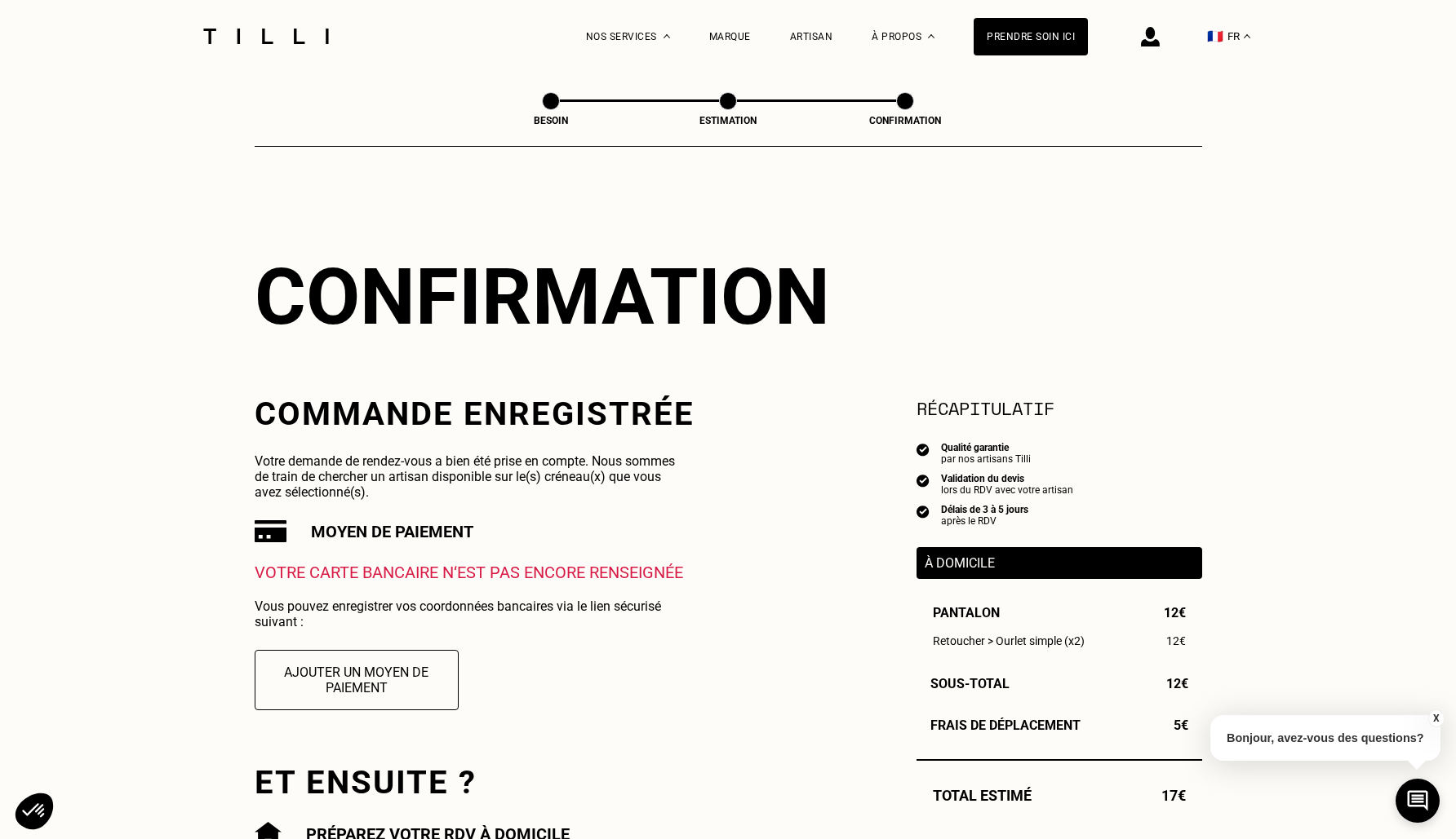
scroll to position [0, 0]
click at [725, 102] on span at bounding box center [727, 101] width 18 height 18
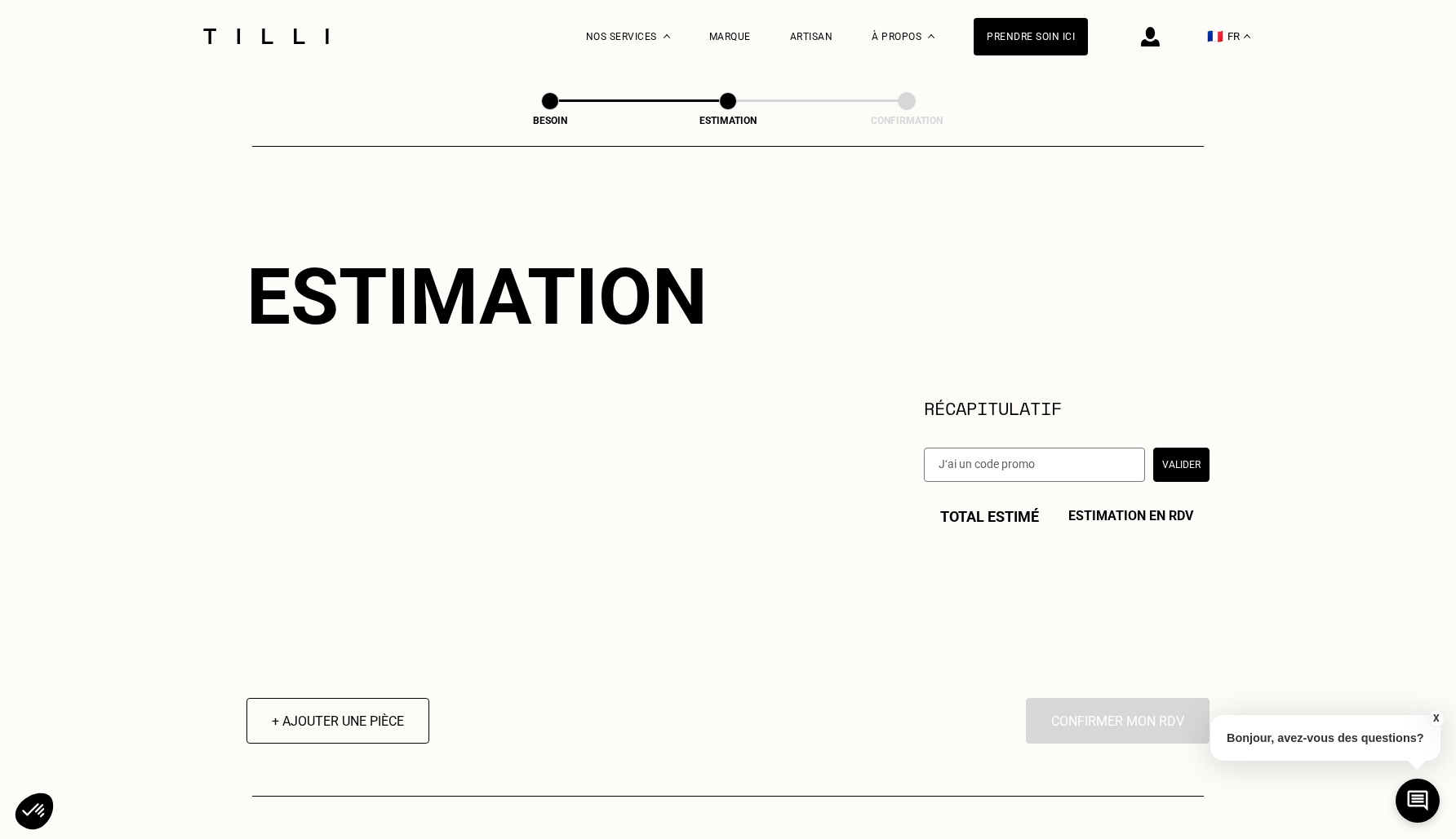
click at [541, 106] on div "Besoin" at bounding box center [550, 103] width 18 height 21
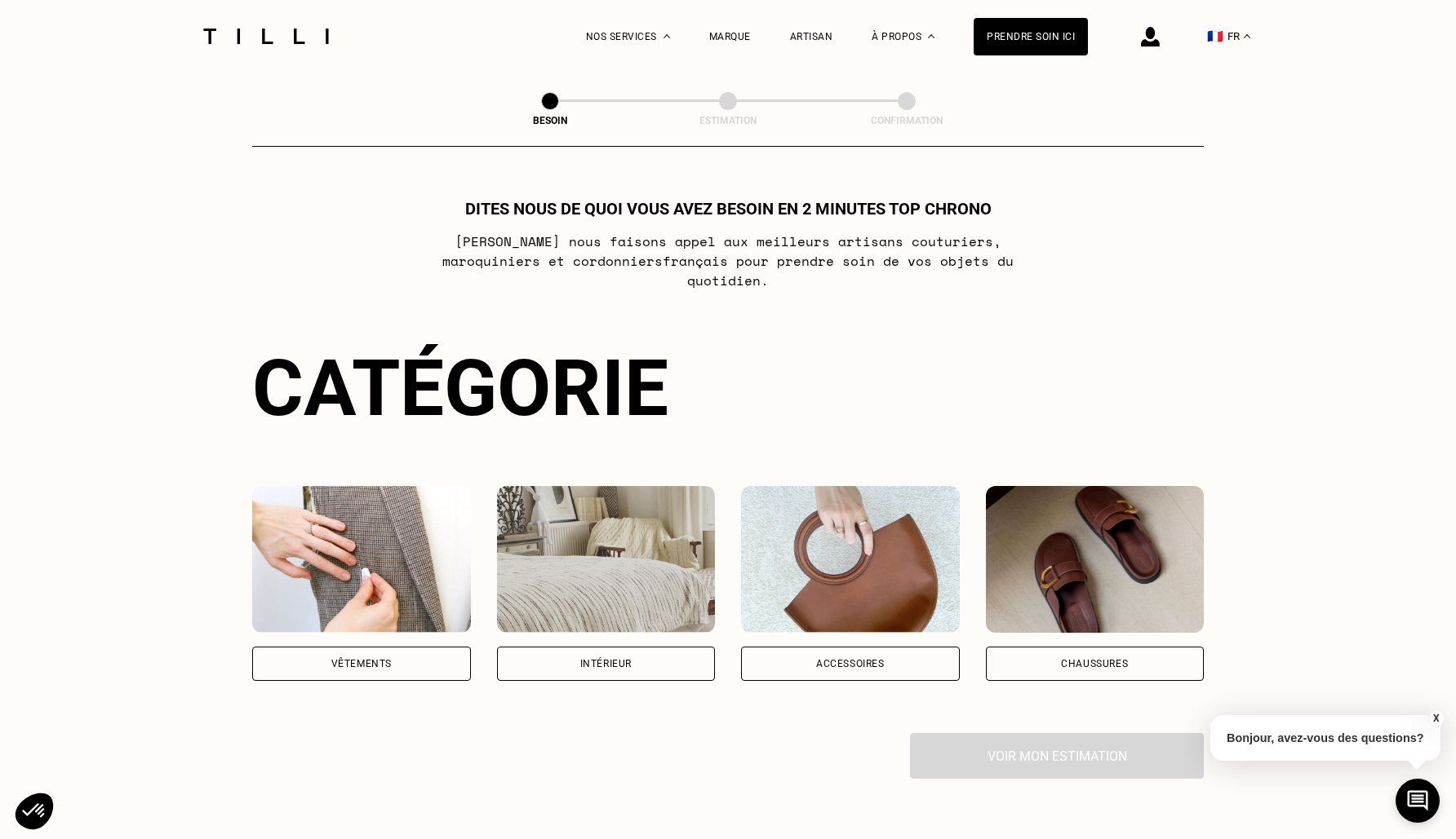
click at [368, 659] on div "Vêtements" at bounding box center [361, 663] width 61 height 9
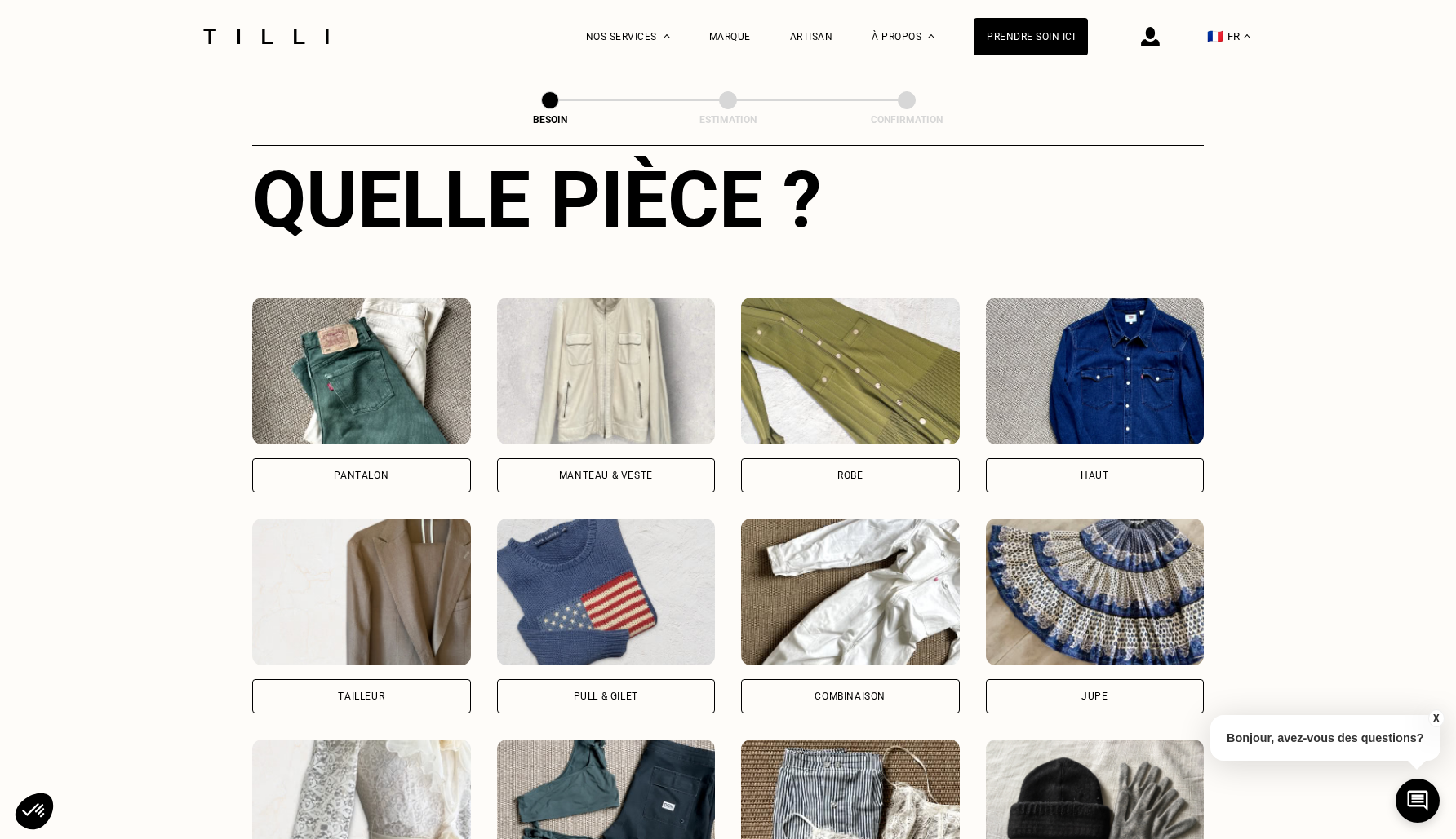
scroll to position [666, 0]
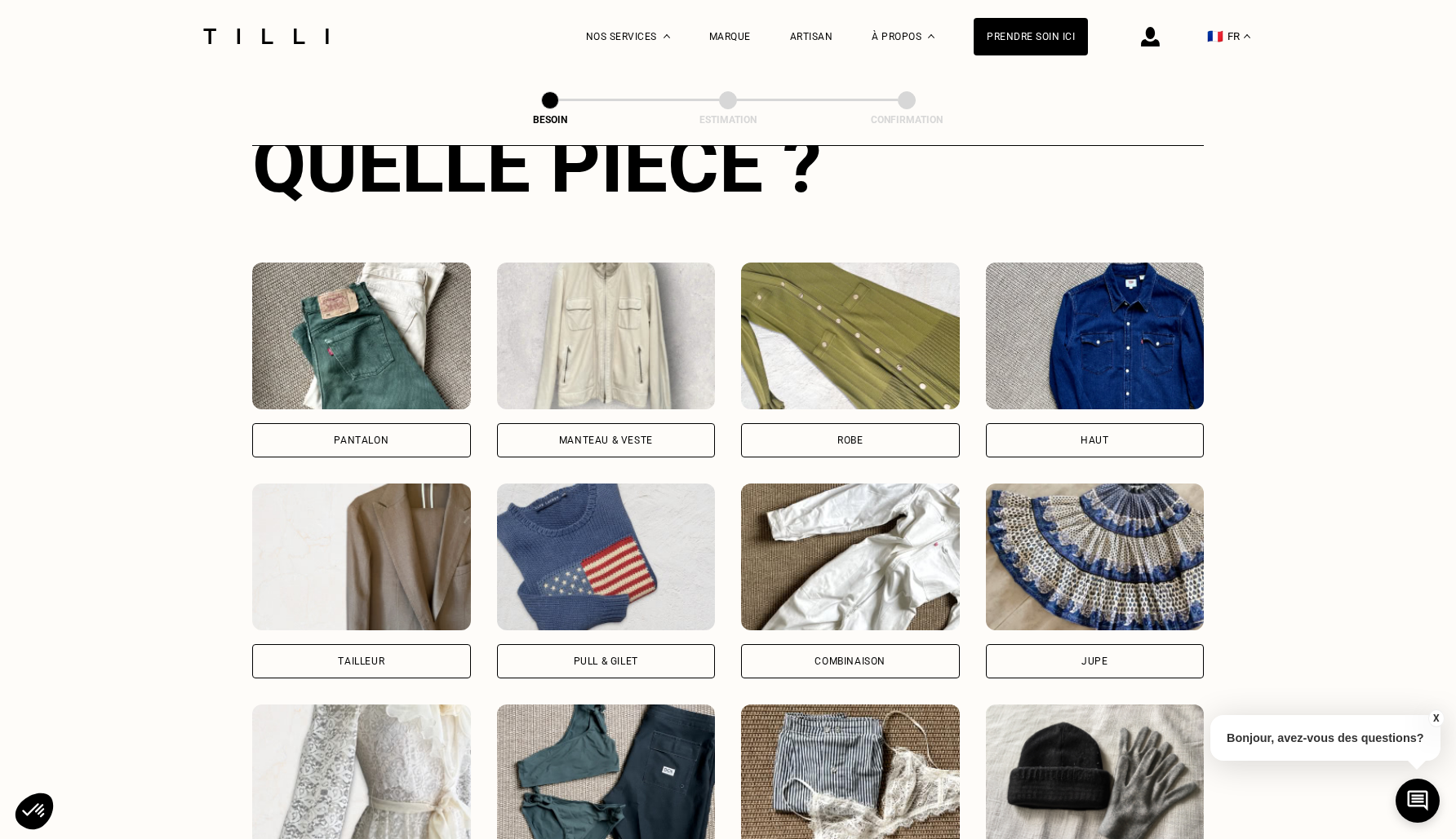
click at [383, 436] on div "Pantalon" at bounding box center [361, 440] width 55 height 9
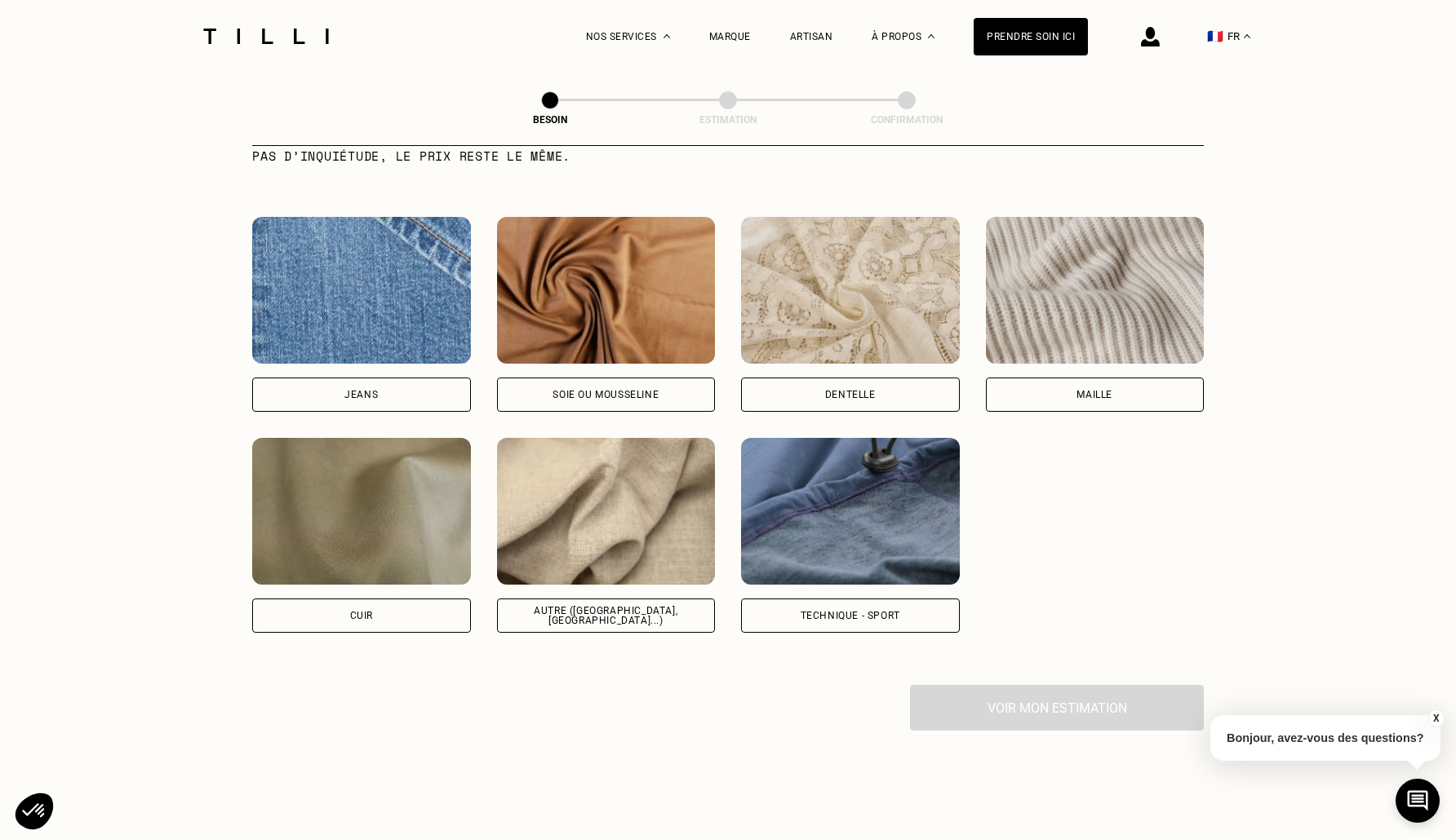
scroll to position [1799, 0]
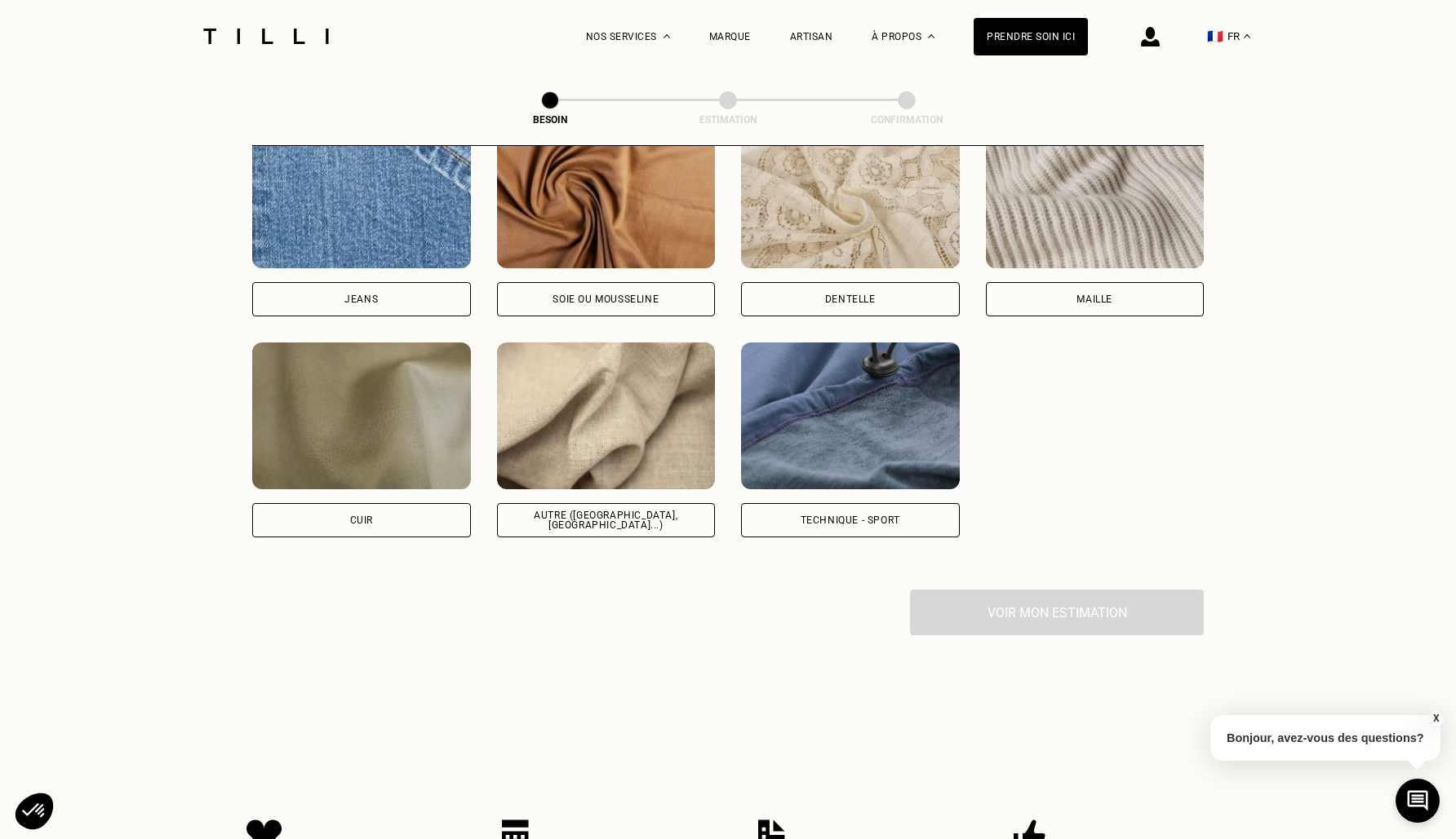
click at [623, 509] on div "Autre ([GEOGRAPHIC_DATA], [GEOGRAPHIC_DATA]...)" at bounding box center [606, 521] width 218 height 34
select select "FR"
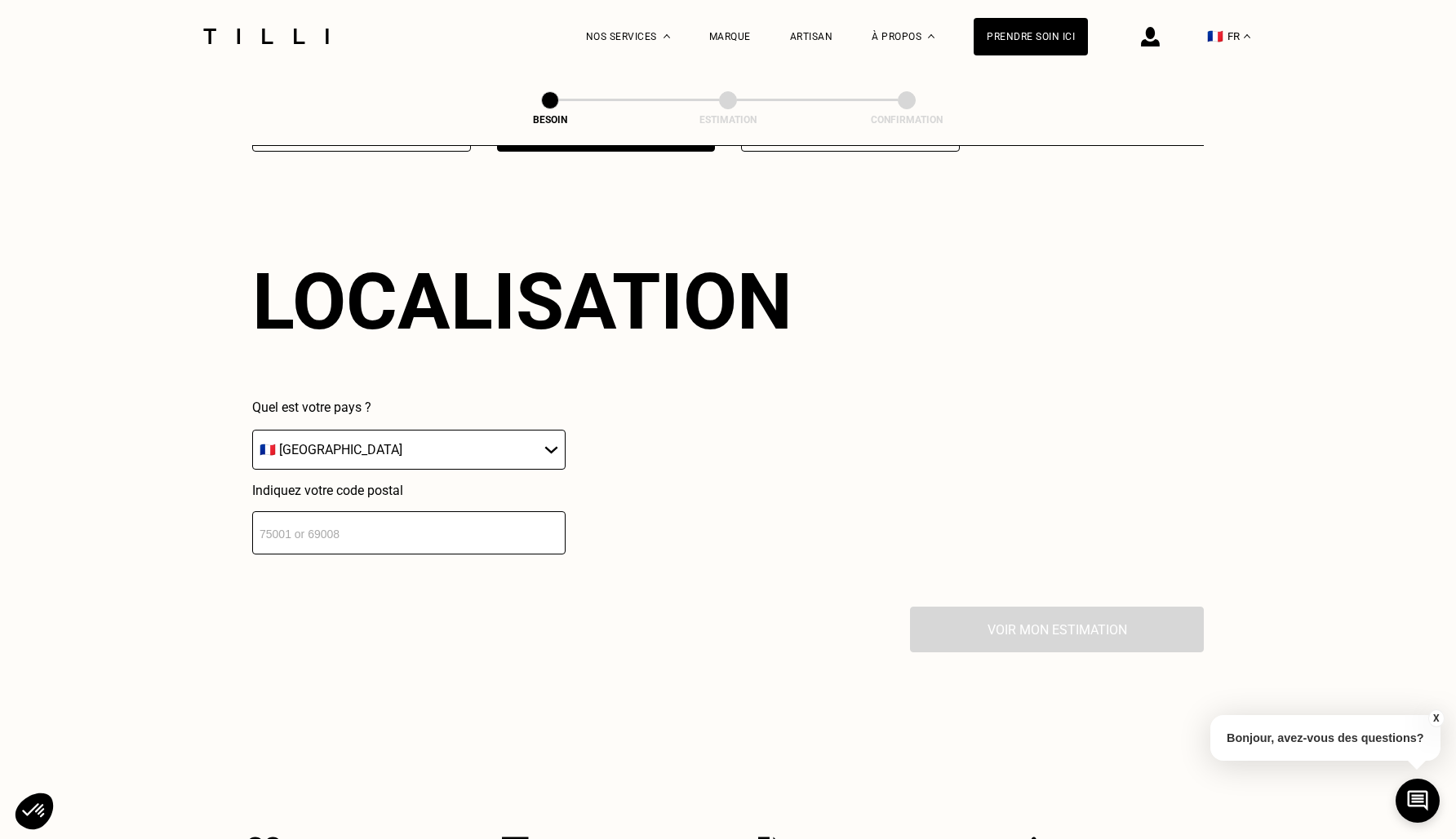
scroll to position [2186, 0]
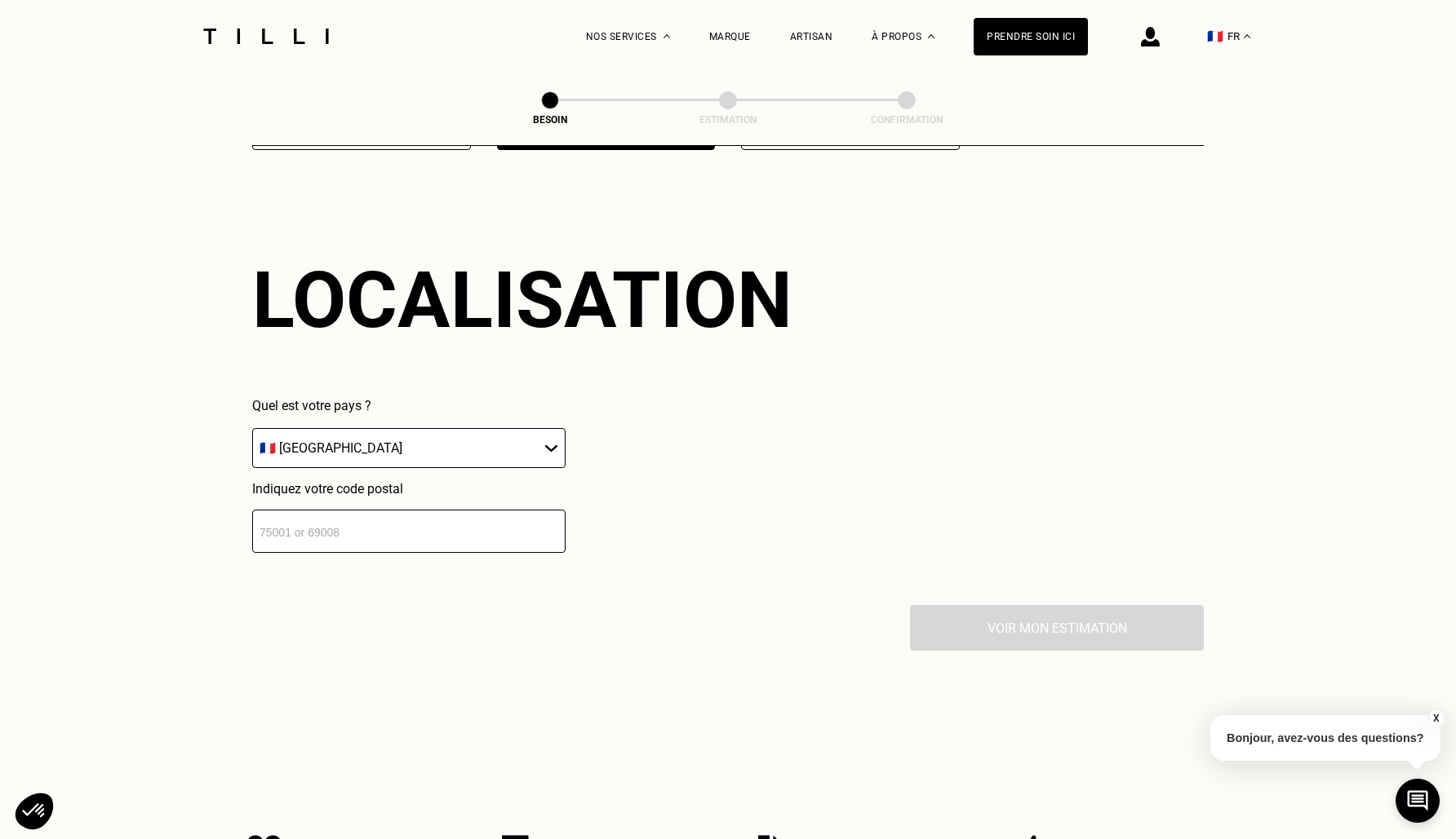
click at [479, 523] on input "number" at bounding box center [409, 531] width 313 height 43
type input "75018"
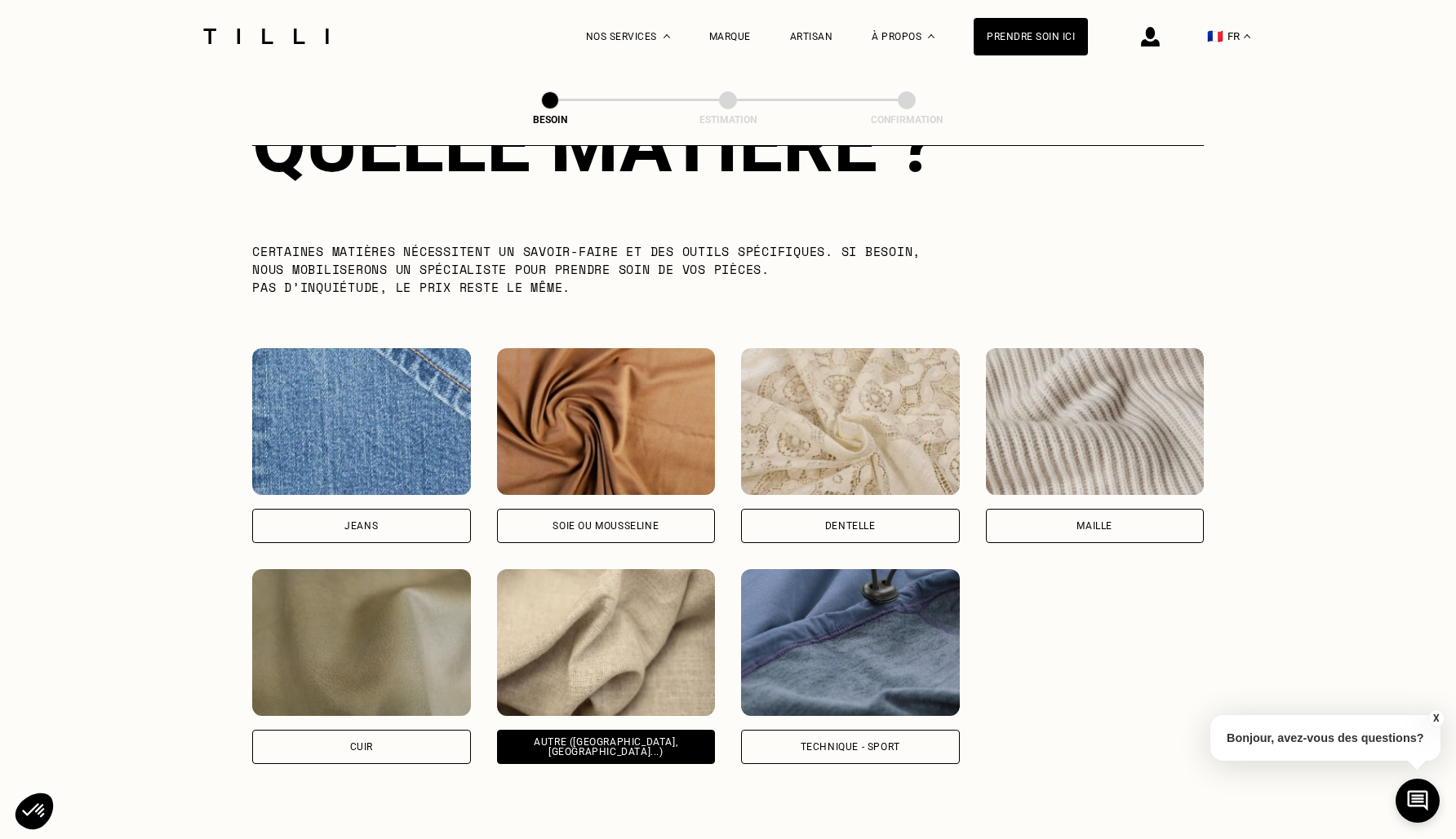
scroll to position [1563, 0]
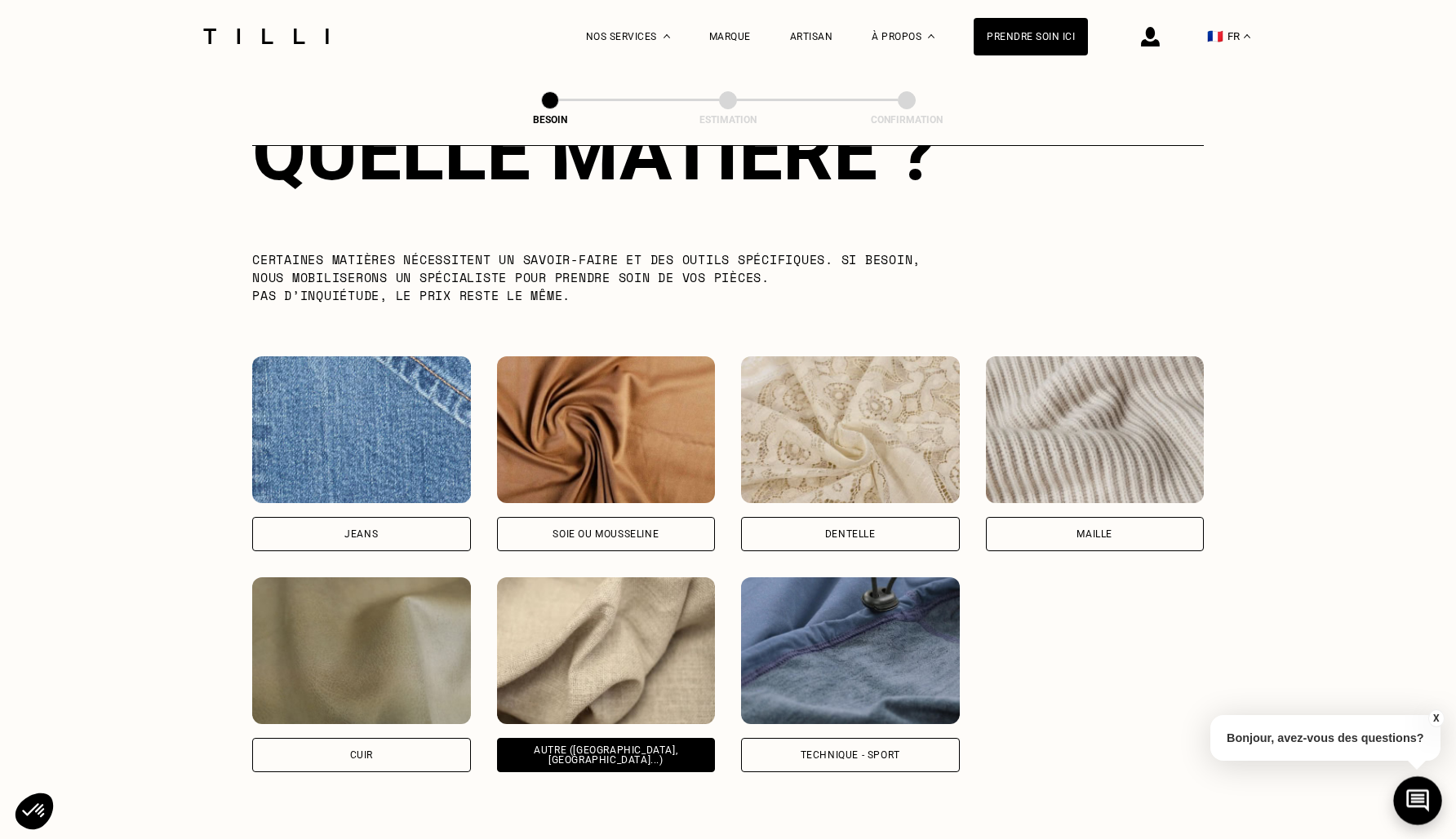
click at [1408, 785] on icon at bounding box center [1417, 801] width 27 height 43
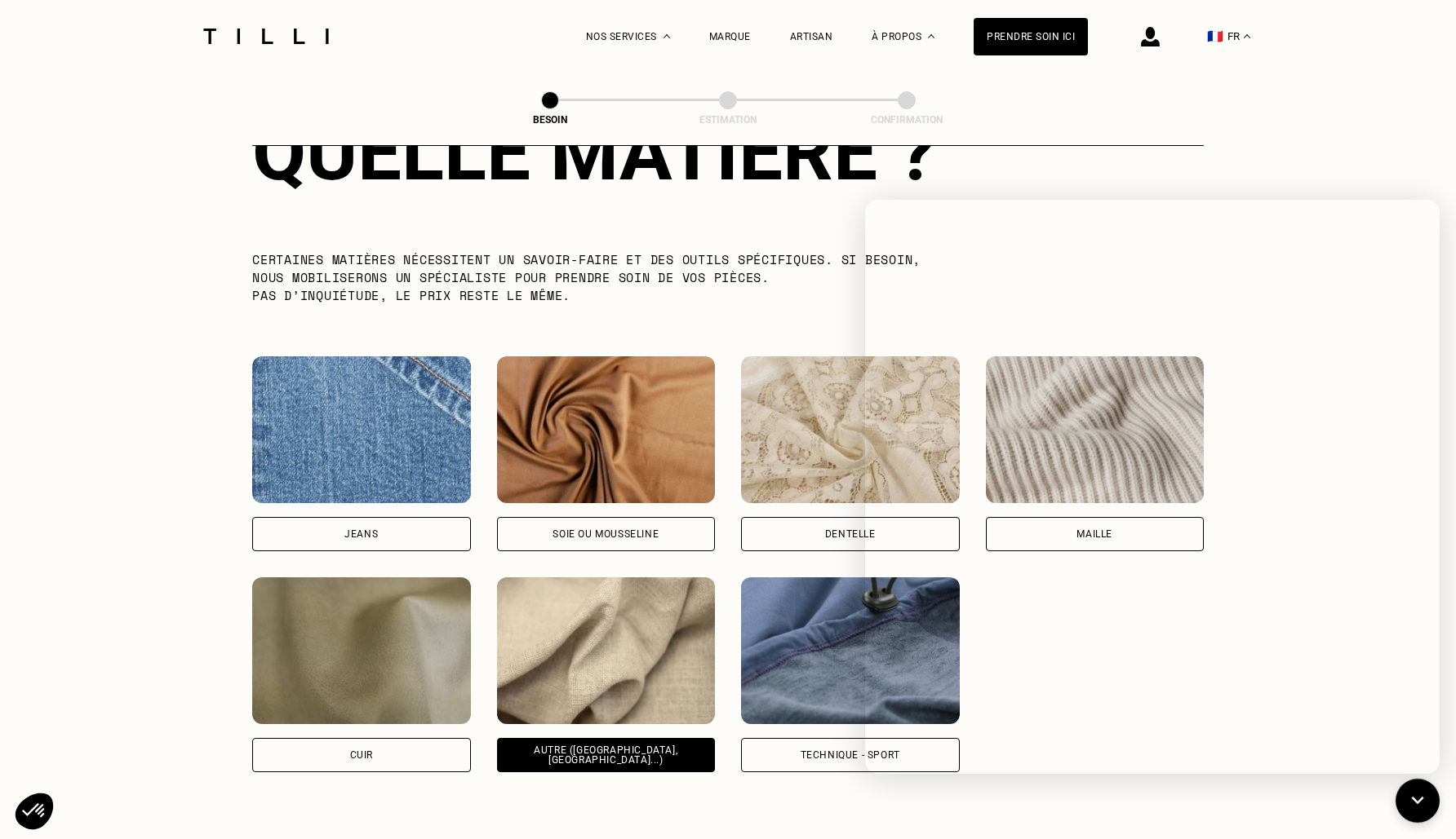
click at [1226, 125] on div "Besoin Estimation Confirmation Dites nous de quoi vous avez besoin en 2 minutes…" at bounding box center [728, 147] width 1173 height 3278
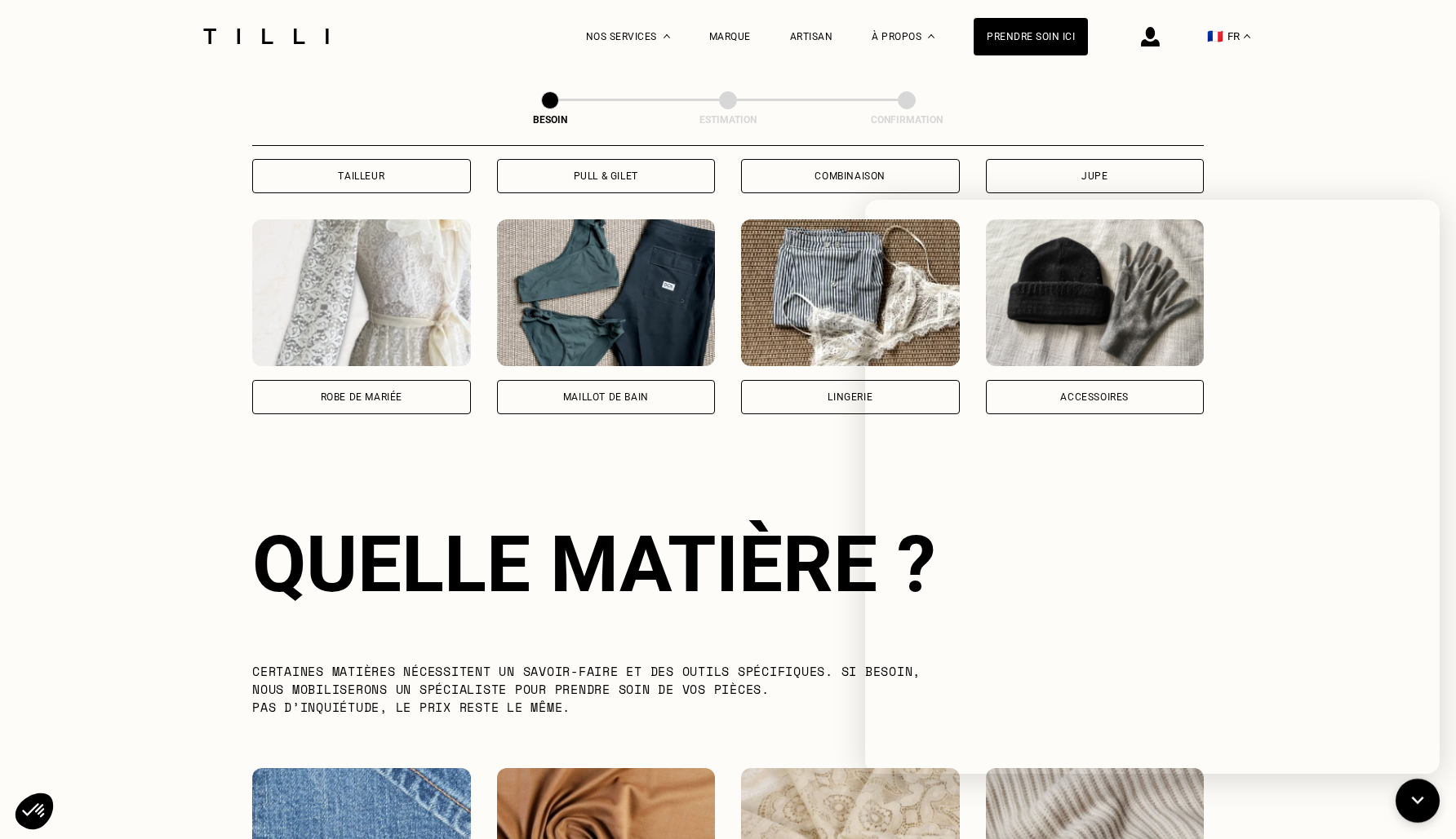
scroll to position [854, 0]
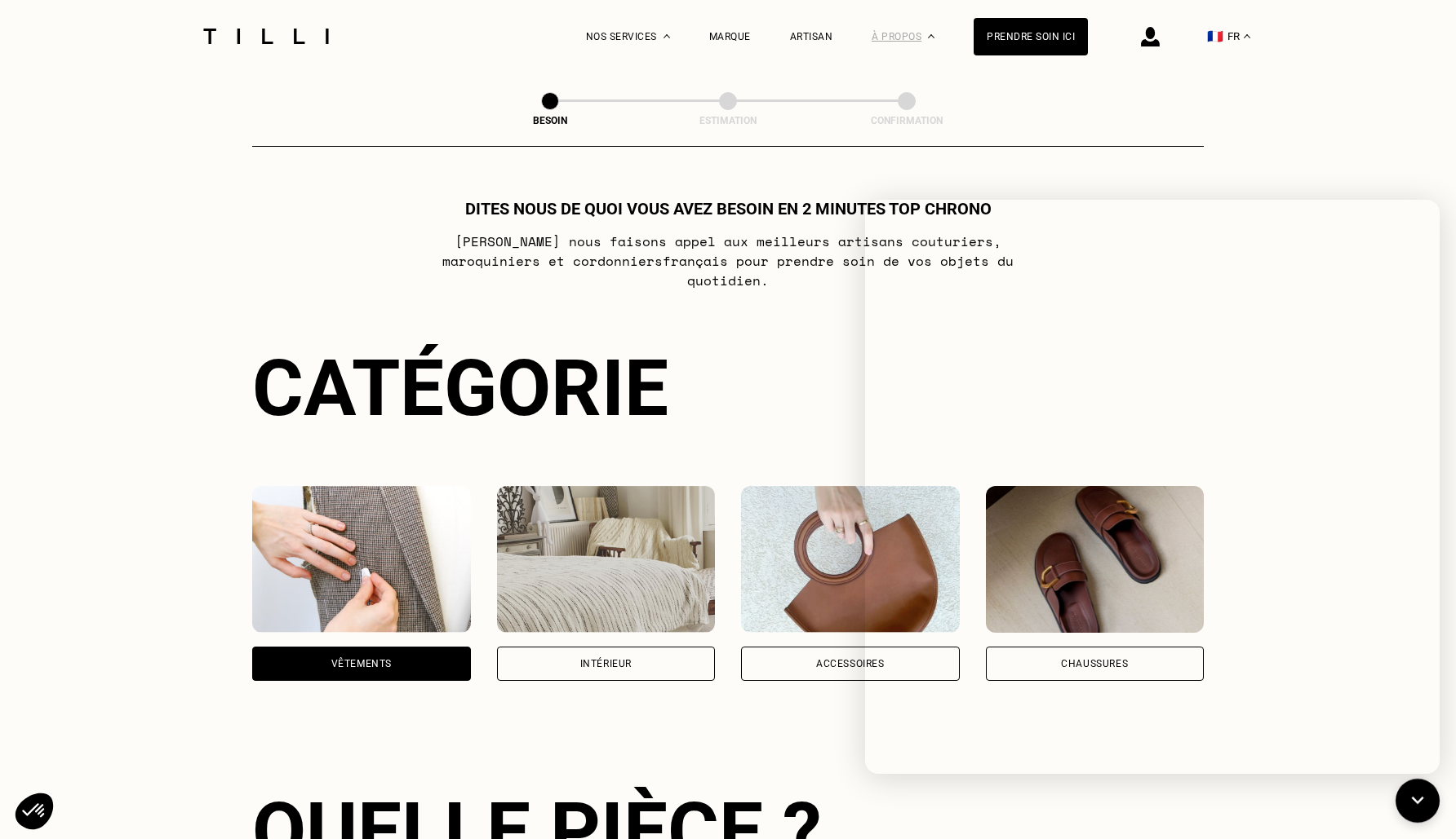
scroll to position [0, 0]
